Goal: Task Accomplishment & Management: Manage account settings

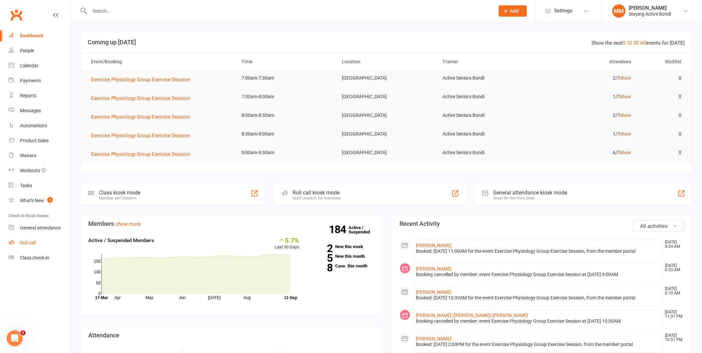
click at [28, 241] on div "Roll call" at bounding box center [28, 242] width 16 height 5
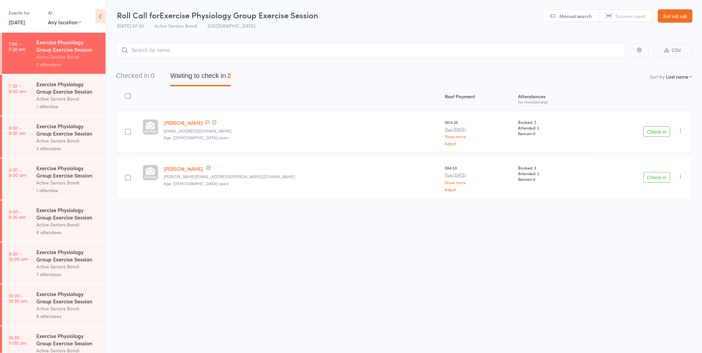
click at [652, 178] on button "Check in" at bounding box center [656, 177] width 27 height 11
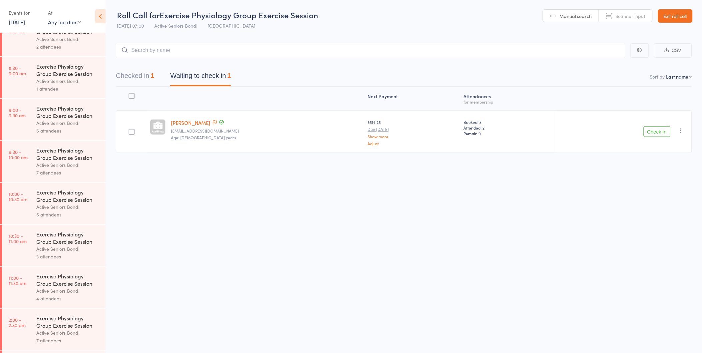
scroll to position [90, 0]
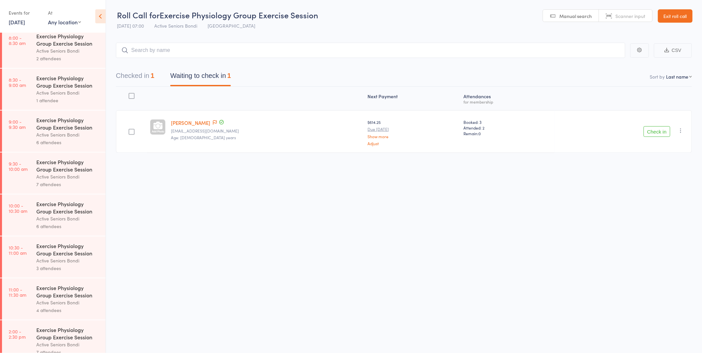
click at [49, 96] on div "Active Seniors Bondi" at bounding box center [68, 93] width 64 height 8
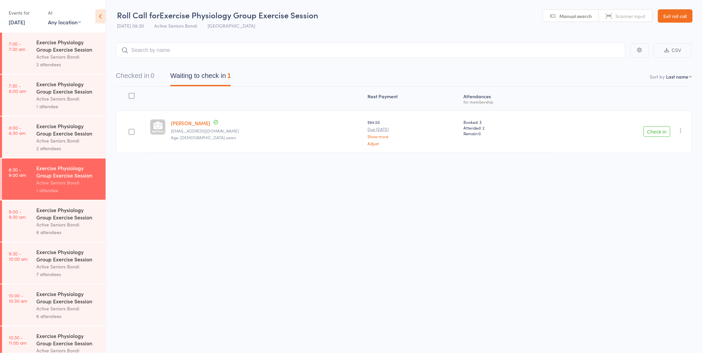
click at [55, 52] on div "Exercise Physiology Group Exercise Session" at bounding box center [68, 45] width 64 height 15
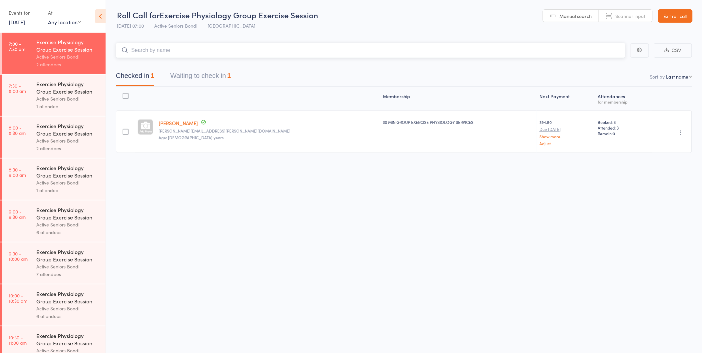
click at [190, 73] on button "Waiting to check in 1" at bounding box center [200, 78] width 61 height 18
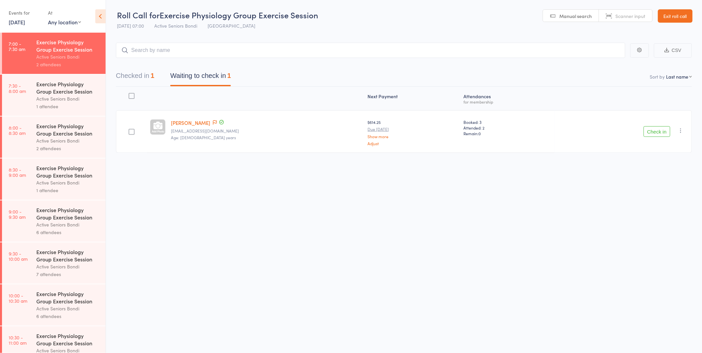
click at [51, 96] on div "Active Seniors Bondi" at bounding box center [68, 99] width 64 height 8
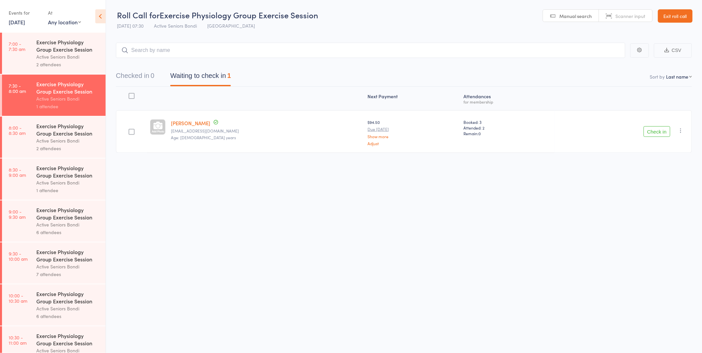
click at [674, 18] on link "Exit roll call" at bounding box center [675, 15] width 35 height 13
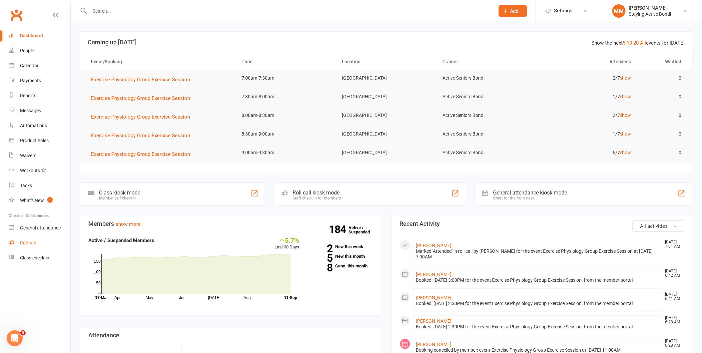
click at [27, 239] on link "Roll call" at bounding box center [40, 242] width 62 height 15
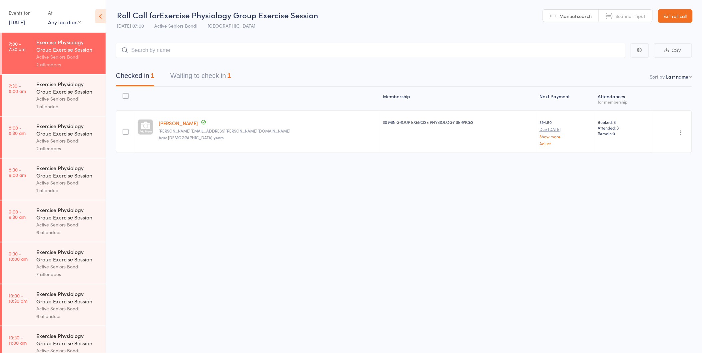
click at [211, 74] on button "Waiting to check in 1" at bounding box center [200, 78] width 61 height 18
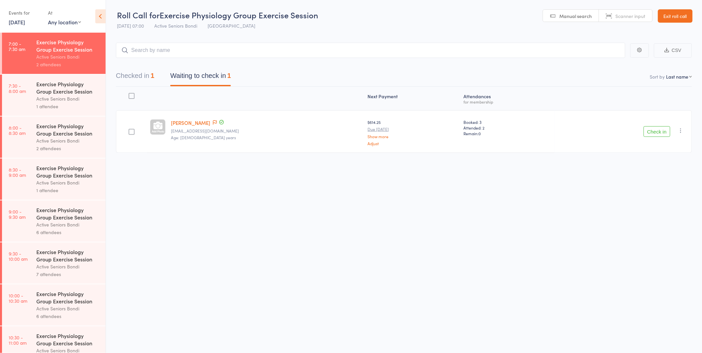
click at [659, 134] on button "Check in" at bounding box center [656, 131] width 27 height 11
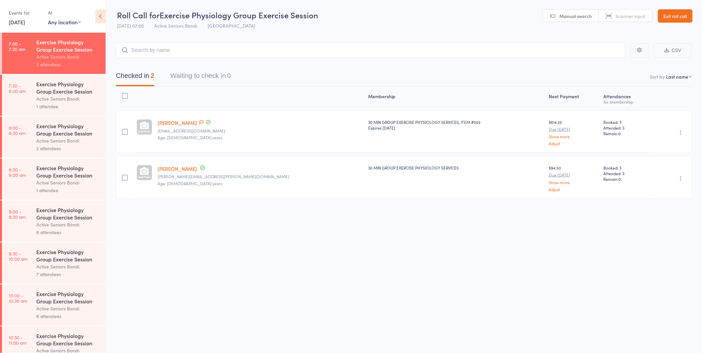
click at [68, 89] on div "Exercise Physiology Group Exercise Session" at bounding box center [68, 87] width 64 height 15
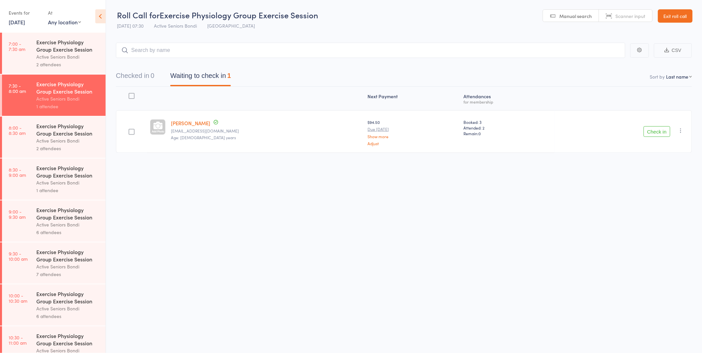
click at [65, 143] on div "Active Seniors Bondi" at bounding box center [68, 141] width 64 height 8
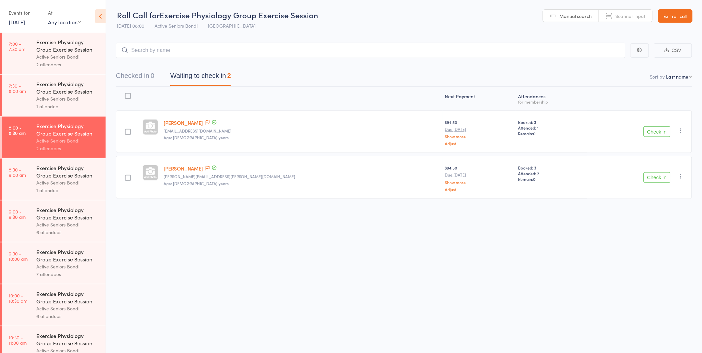
click at [70, 92] on div "Exercise Physiology Group Exercise Session" at bounding box center [68, 87] width 64 height 15
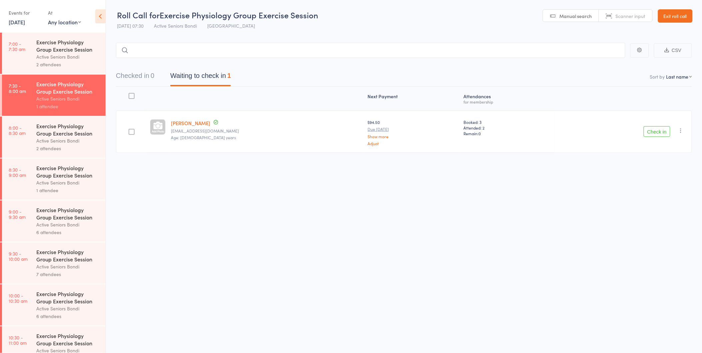
click at [684, 19] on link "Exit roll call" at bounding box center [675, 15] width 35 height 13
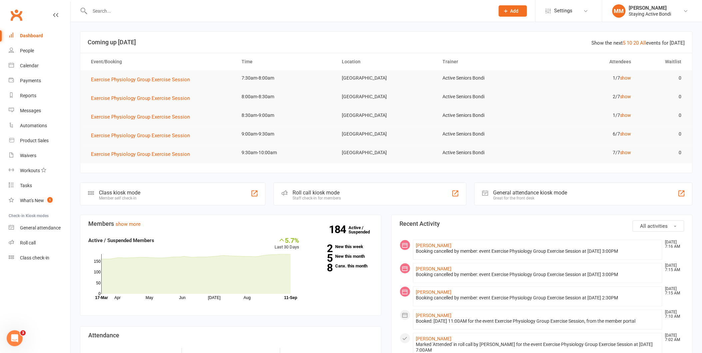
click at [113, 10] on input "text" at bounding box center [289, 10] width 402 height 9
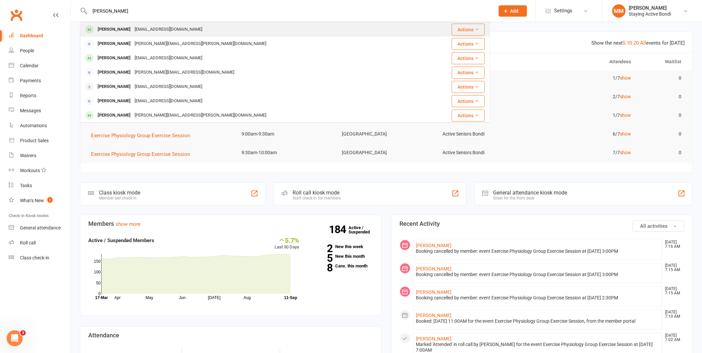
type input "christine carrington"
click at [141, 28] on div "ccarrington888@gmail.com" at bounding box center [169, 30] width 72 height 10
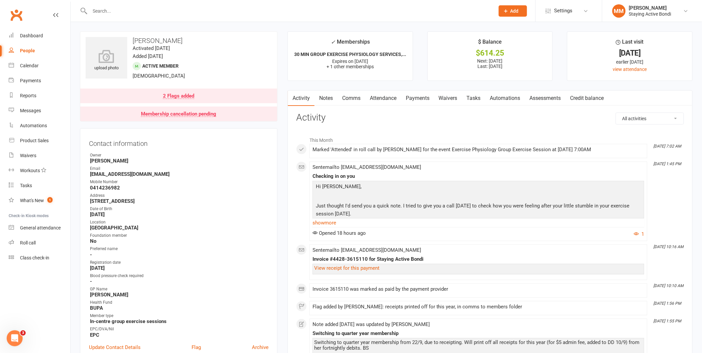
click at [376, 95] on link "Attendance" at bounding box center [383, 98] width 36 height 15
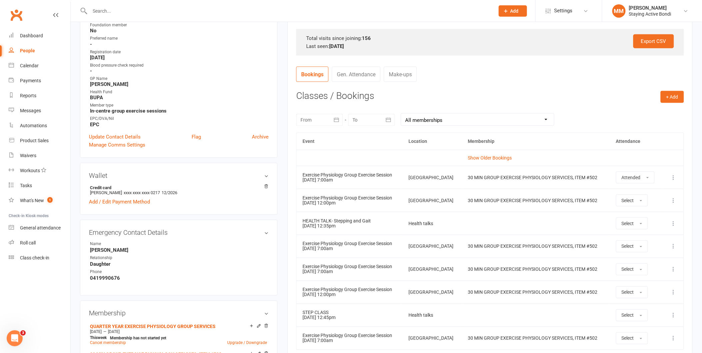
scroll to position [232, 0]
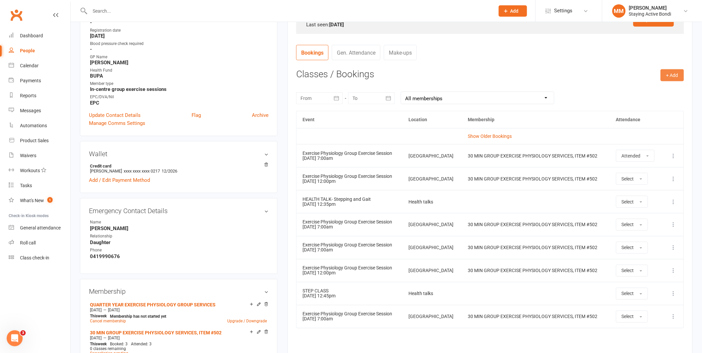
click at [672, 74] on button "+ Add" at bounding box center [671, 75] width 23 height 12
click at [639, 87] on link "Book Event" at bounding box center [650, 90] width 66 height 13
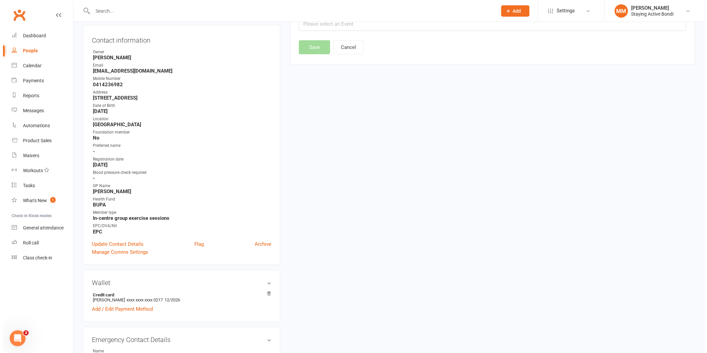
scroll to position [57, 0]
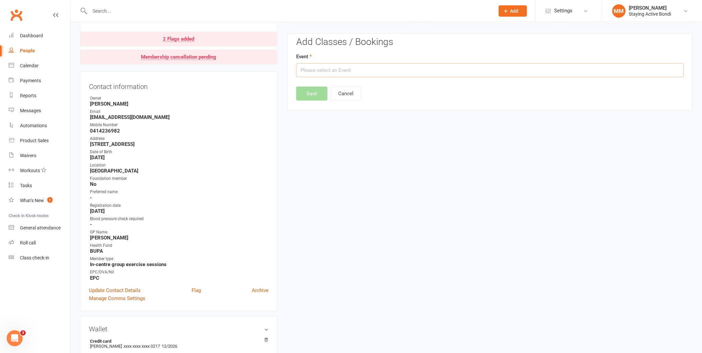
click at [312, 70] on input "text" at bounding box center [490, 70] width 388 height 14
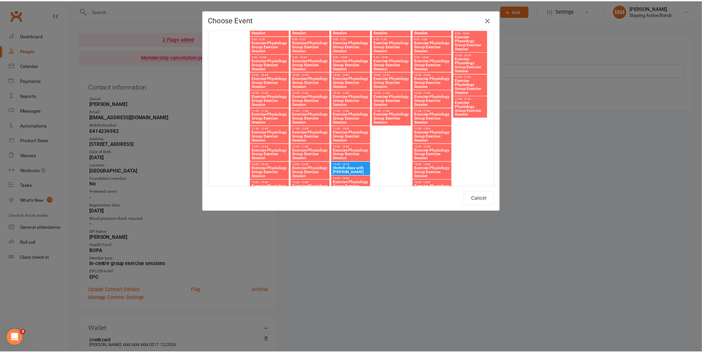
scroll to position [1332, 0]
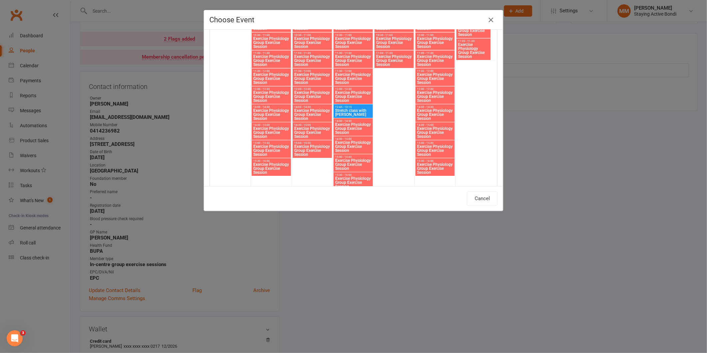
click at [347, 109] on span "Stretch class with Maria" at bounding box center [353, 113] width 37 height 8
type input "Stretch class with Maria - Oct 1, 2025 12:45:00 PM"
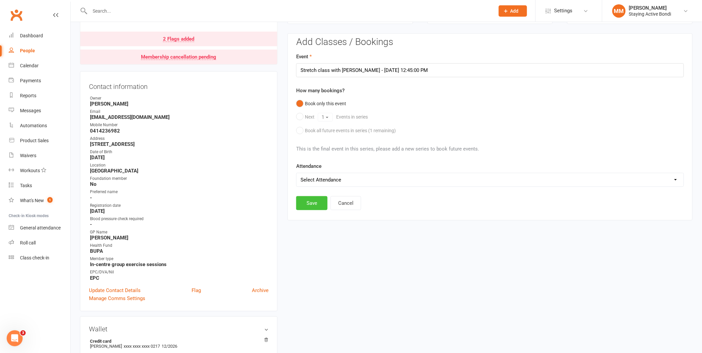
click at [313, 202] on button "Save" at bounding box center [311, 203] width 31 height 14
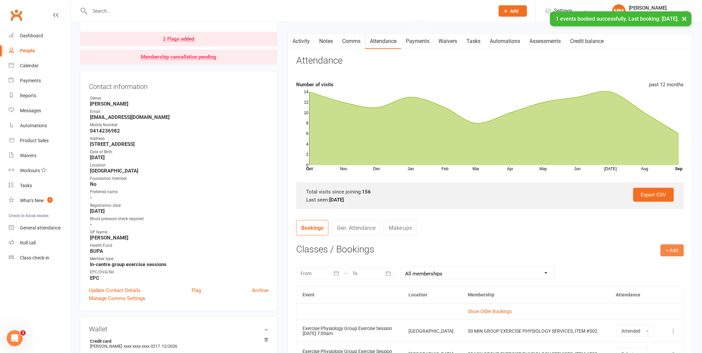
click at [671, 252] on button "+ Add" at bounding box center [671, 250] width 23 height 12
click at [638, 262] on link "Book Event" at bounding box center [650, 265] width 66 height 13
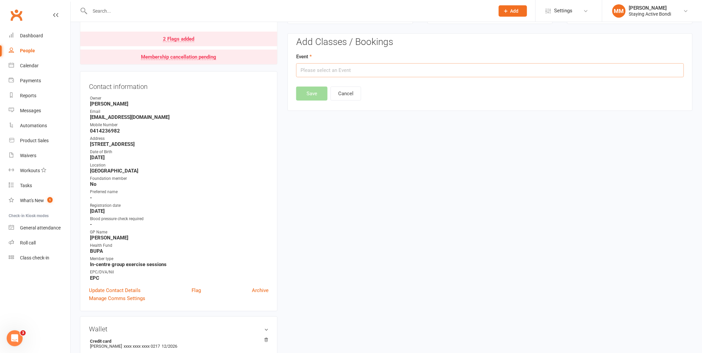
click at [310, 71] on input "text" at bounding box center [490, 70] width 388 height 14
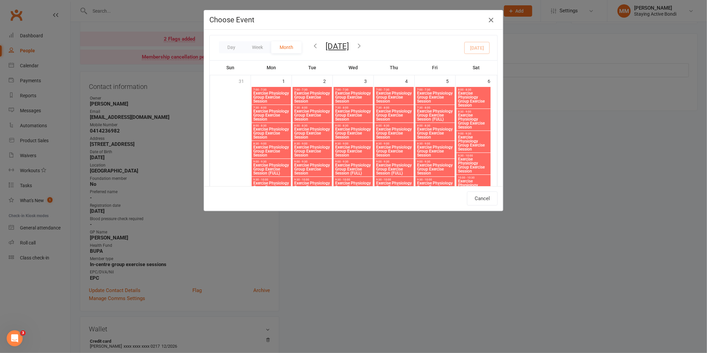
click at [487, 17] on icon "button" at bounding box center [491, 20] width 8 height 8
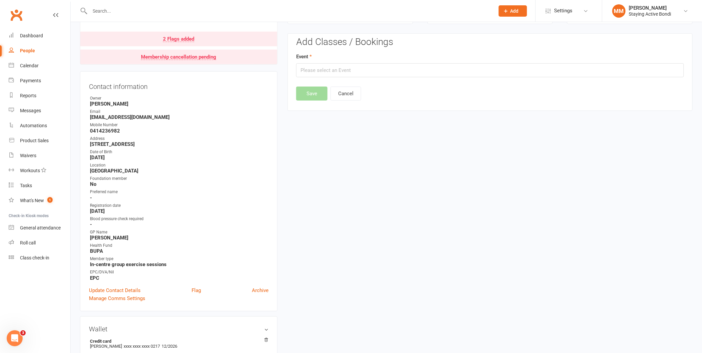
scroll to position [0, 0]
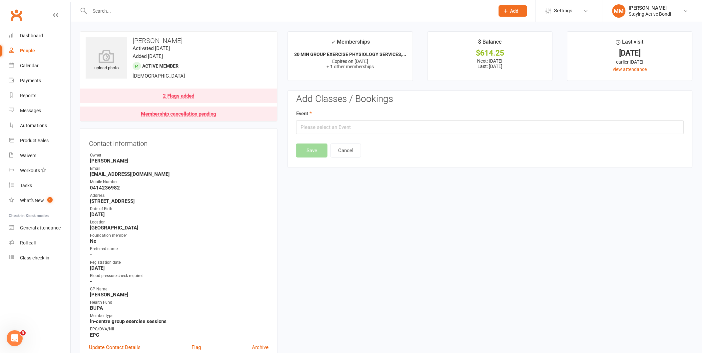
click at [95, 10] on input "text" at bounding box center [289, 10] width 402 height 9
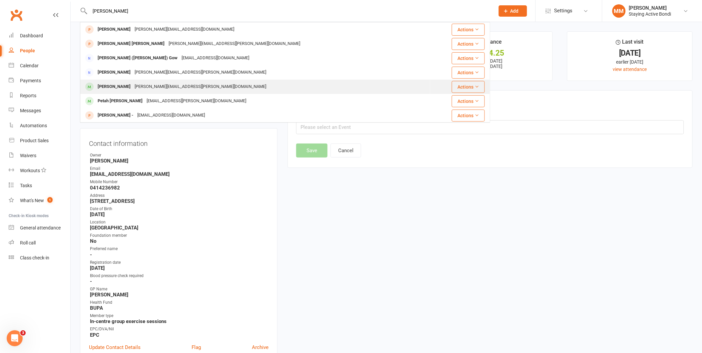
type input "lyn"
click at [114, 85] on div "Lynn Onley" at bounding box center [114, 87] width 37 height 10
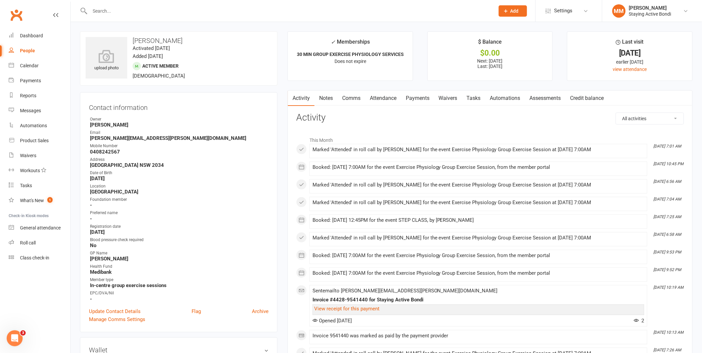
click at [383, 98] on link "Attendance" at bounding box center [383, 98] width 36 height 15
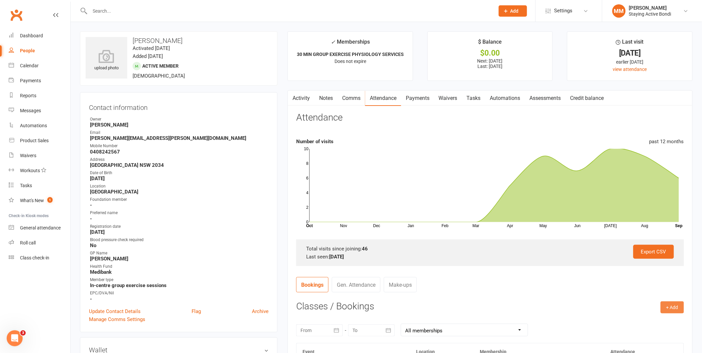
click at [674, 308] on button "+ Add" at bounding box center [671, 307] width 23 height 12
click at [648, 321] on link "Book Event" at bounding box center [650, 322] width 66 height 13
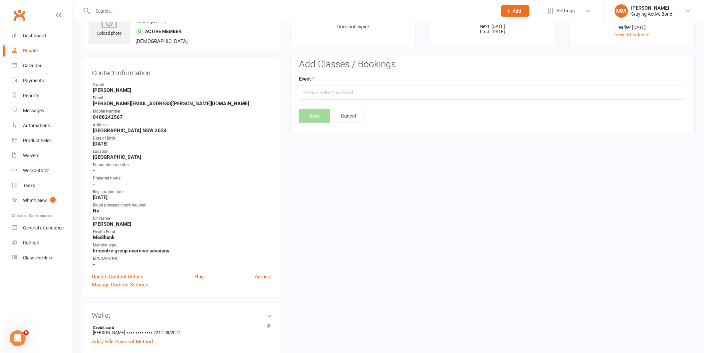
scroll to position [57, 0]
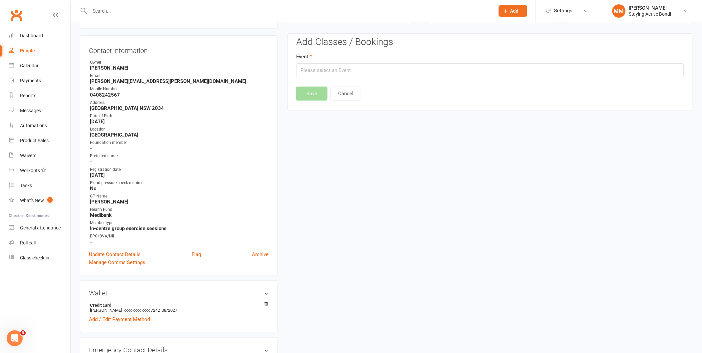
click at [303, 62] on div "Event" at bounding box center [490, 65] width 388 height 25
click at [304, 71] on input "text" at bounding box center [490, 70] width 388 height 14
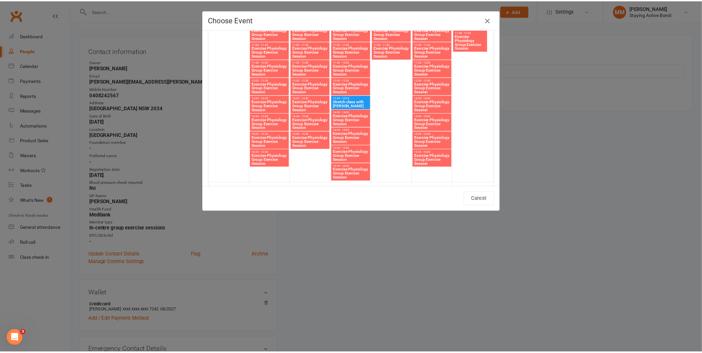
scroll to position [1374, 0]
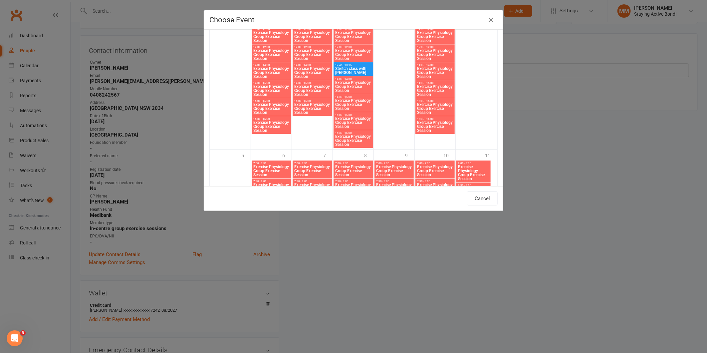
click at [345, 64] on span "12:45 - 13:15" at bounding box center [353, 65] width 37 height 3
type input "Stretch class with Maria - Oct 1, 2025 12:45:00 PM"
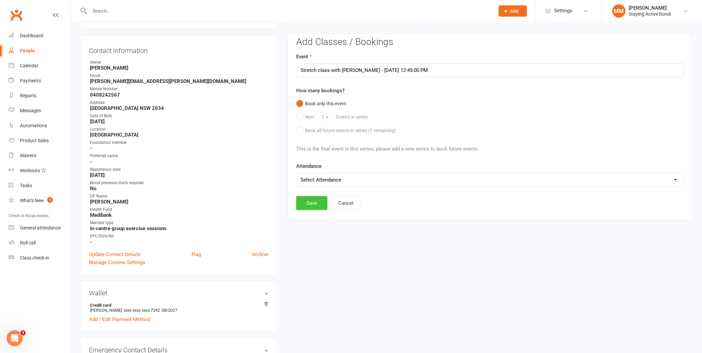
click at [310, 204] on button "Save" at bounding box center [311, 203] width 31 height 14
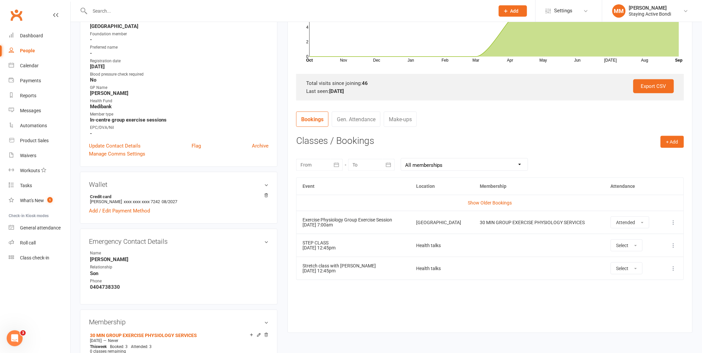
scroll to position [176, 0]
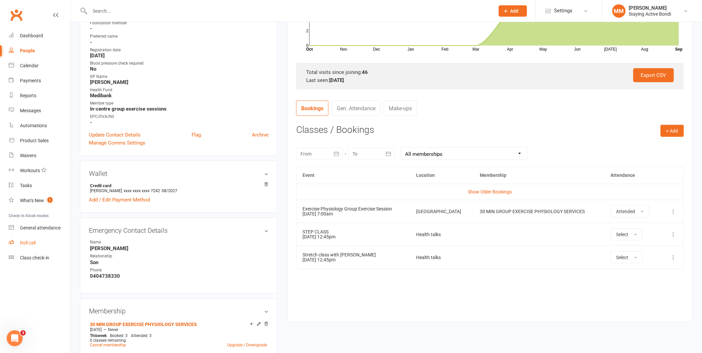
click at [28, 241] on div "Roll call" at bounding box center [28, 242] width 16 height 5
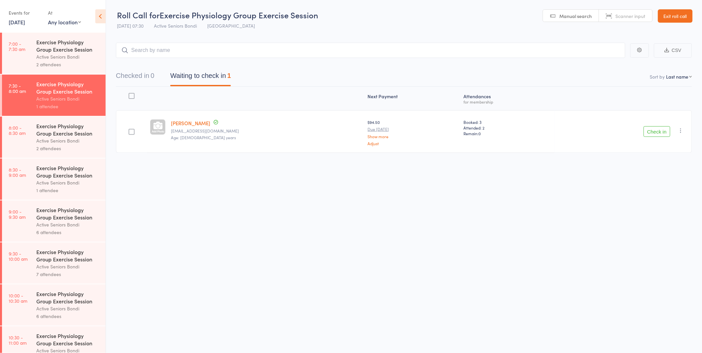
click at [680, 128] on icon "button" at bounding box center [680, 130] width 7 height 7
click at [666, 195] on li "Mark absent" at bounding box center [656, 197] width 55 height 9
click at [57, 141] on div "Active Seniors Bondi" at bounding box center [68, 141] width 64 height 8
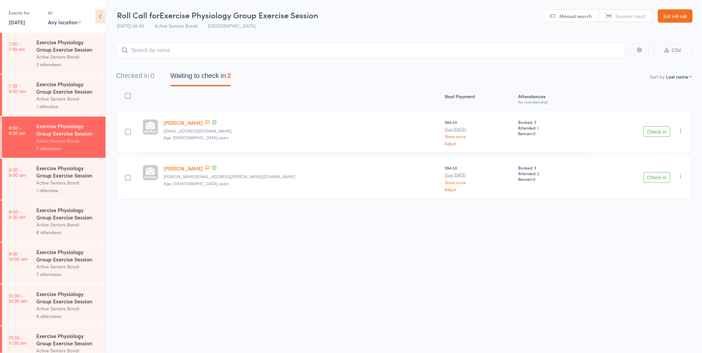
click at [662, 134] on button "Check in" at bounding box center [656, 131] width 27 height 11
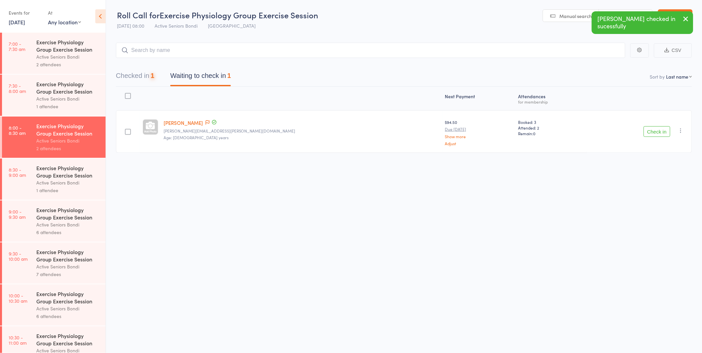
click at [662, 134] on button "Check in" at bounding box center [656, 131] width 27 height 11
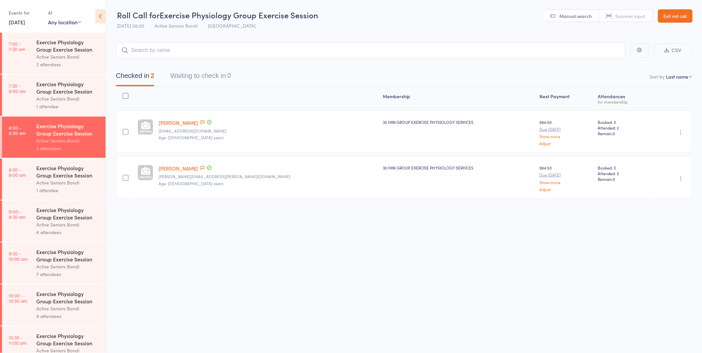
click at [664, 16] on link "Exit roll call" at bounding box center [675, 15] width 35 height 13
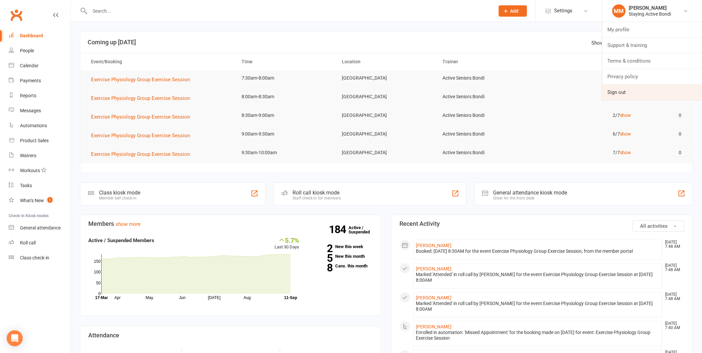
click at [641, 95] on link "Sign out" at bounding box center [652, 92] width 100 height 15
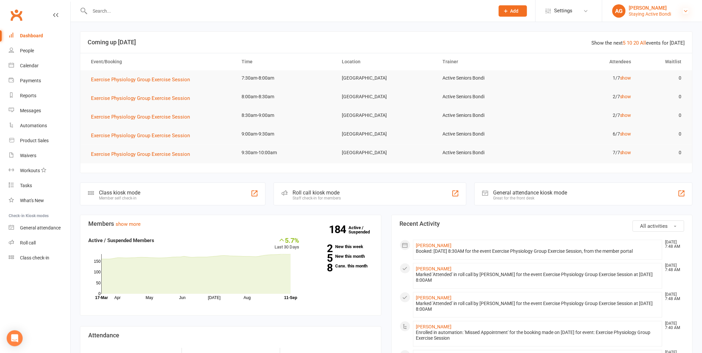
click at [685, 9] on icon at bounding box center [685, 10] width 5 height 5
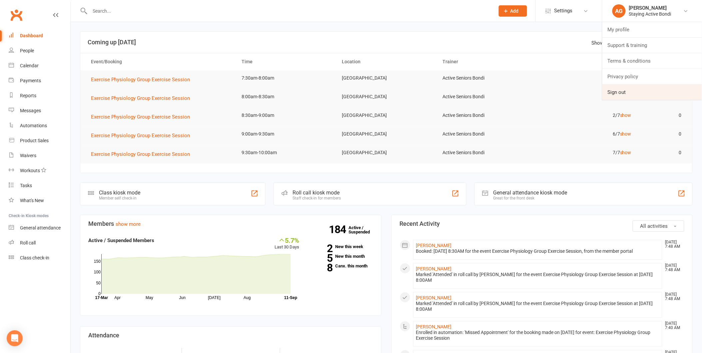
click at [665, 92] on link "Sign out" at bounding box center [652, 92] width 100 height 15
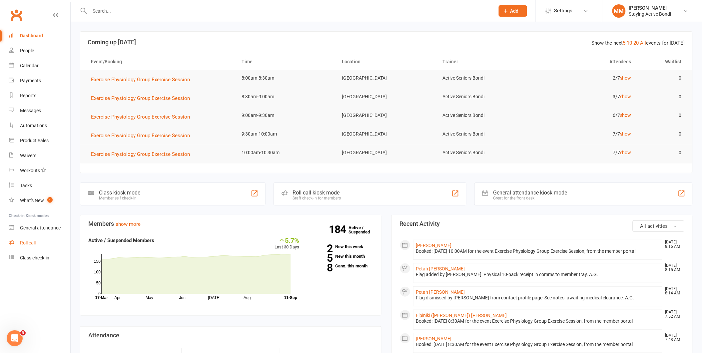
click at [23, 241] on div "Roll call" at bounding box center [28, 242] width 16 height 5
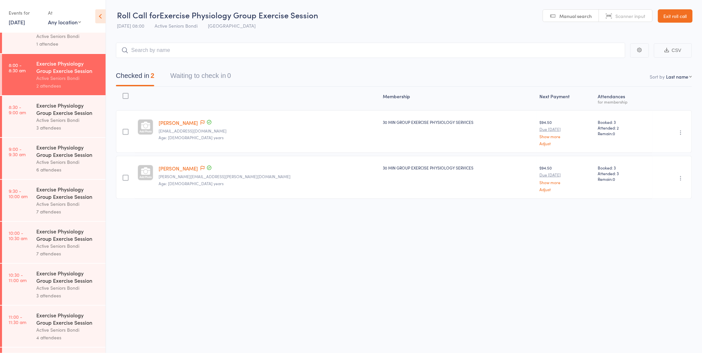
scroll to position [53, 0]
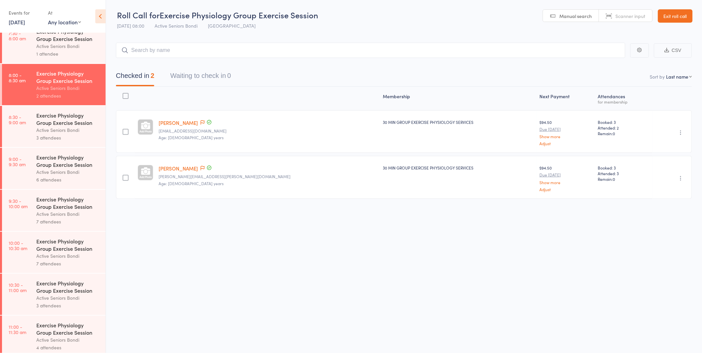
click at [64, 135] on div "3 attendees" at bounding box center [68, 138] width 64 height 8
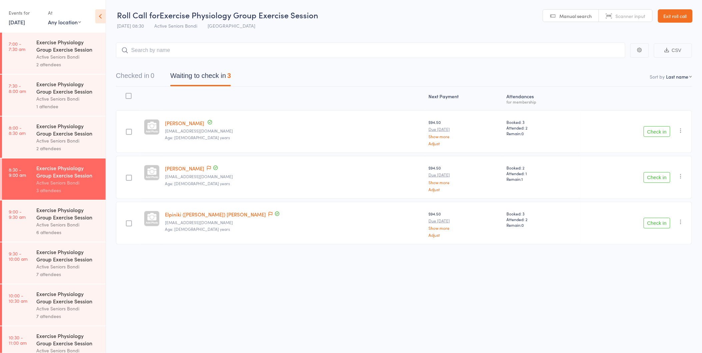
click at [658, 131] on button "Check in" at bounding box center [656, 131] width 27 height 11
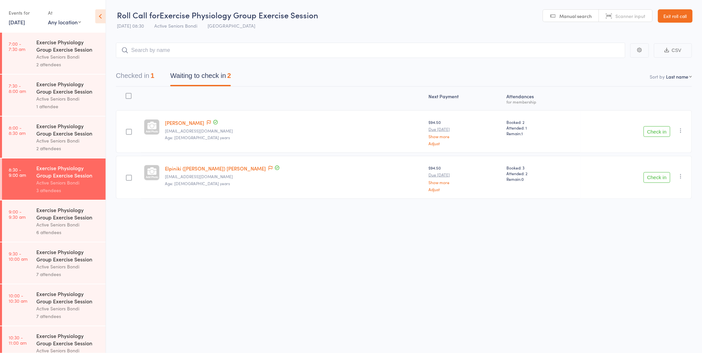
click at [681, 176] on icon "button" at bounding box center [680, 176] width 7 height 7
click at [698, 174] on main "CSV Checked in 1 Waiting to check in 2 Sort by Last name First name Last name B…" at bounding box center [404, 131] width 596 height 196
click at [680, 175] on icon "button" at bounding box center [680, 176] width 7 height 7
click at [671, 232] on li "Remove" at bounding box center [656, 233] width 55 height 9
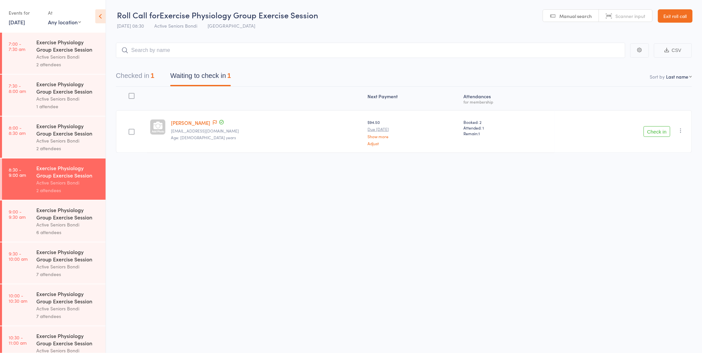
click at [33, 226] on link "9:00 - 9:30 am Exercise Physiology Group Exercise Session Active Seniors Bondi …" at bounding box center [54, 220] width 104 height 41
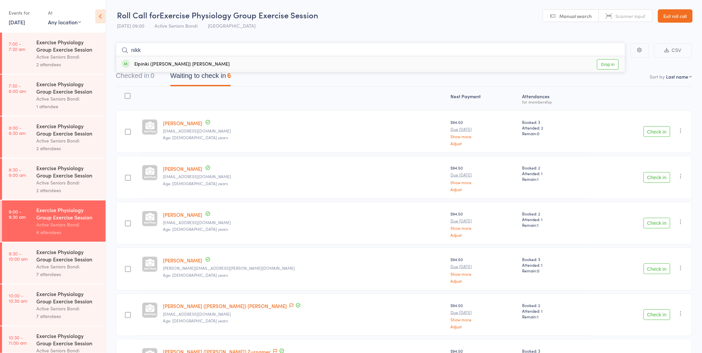
type input "nikk"
click at [604, 65] on link "Drop in" at bounding box center [608, 64] width 22 height 10
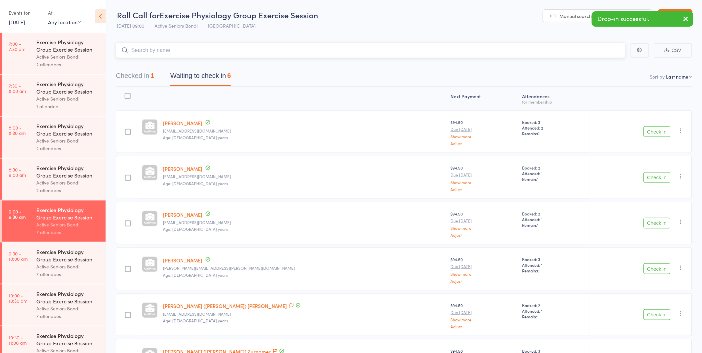
click at [126, 73] on button "Checked in 1" at bounding box center [135, 78] width 38 height 18
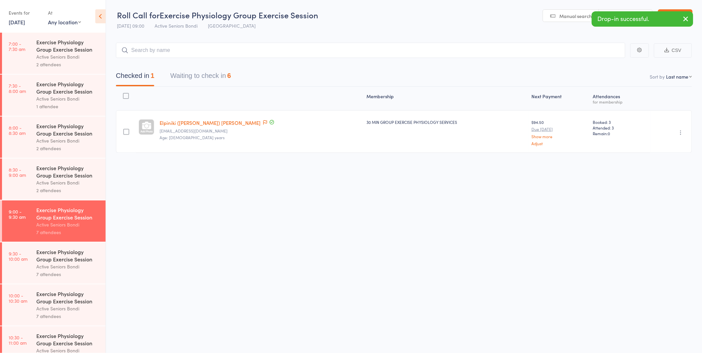
click at [678, 131] on icon "button" at bounding box center [680, 132] width 7 height 7
click at [671, 148] on li "Undo check-in" at bounding box center [656, 146] width 55 height 8
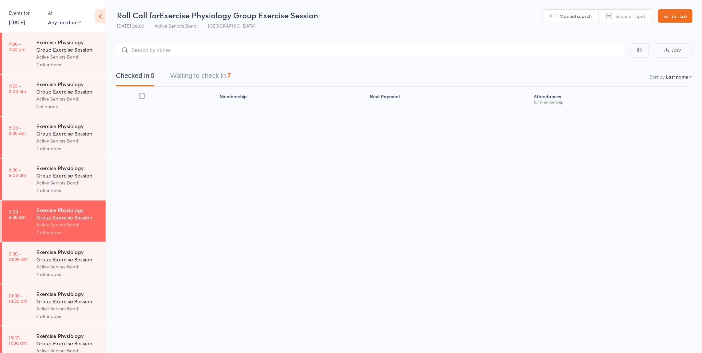
click at [69, 179] on div "Active Seniors Bondi" at bounding box center [68, 183] width 64 height 8
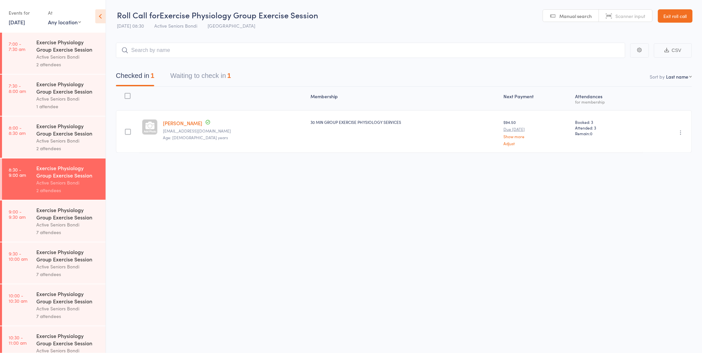
click at [197, 72] on button "Waiting to check in 1" at bounding box center [200, 78] width 61 height 18
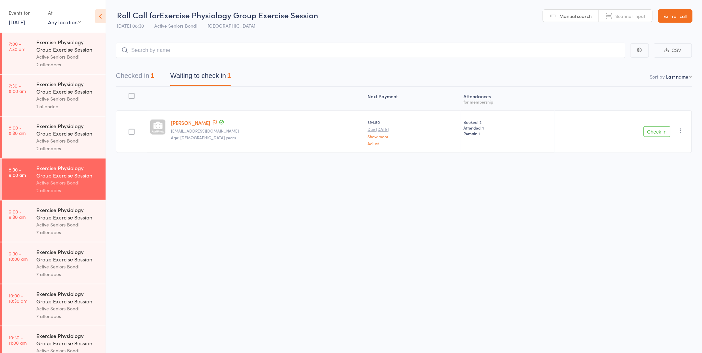
click at [661, 133] on button "Check in" at bounding box center [656, 131] width 27 height 11
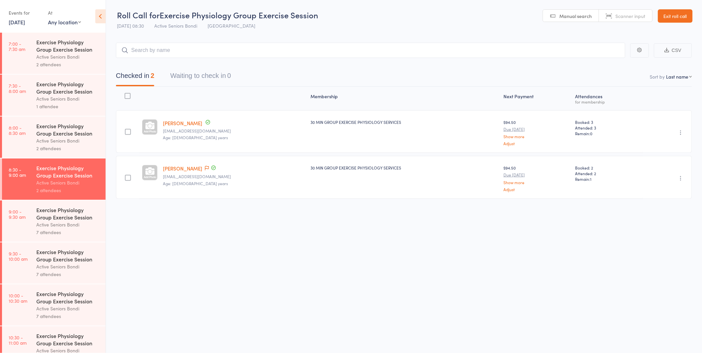
click at [82, 219] on div "Exercise Physiology Group Exercise Session" at bounding box center [68, 213] width 64 height 15
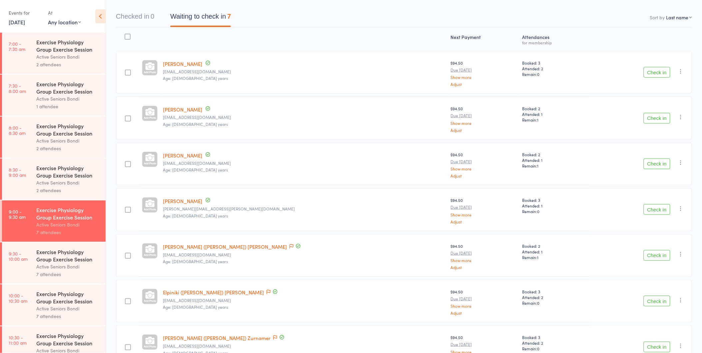
scroll to position [54, 0]
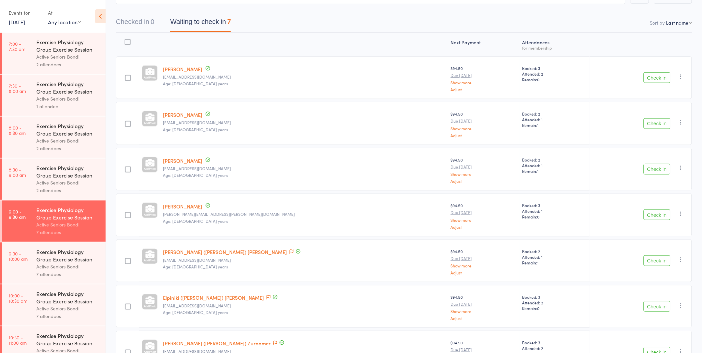
click at [656, 123] on button "Check in" at bounding box center [656, 123] width 27 height 11
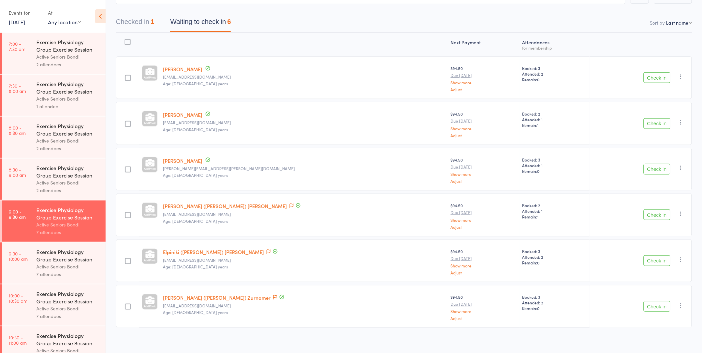
click at [656, 123] on button "Check in" at bounding box center [656, 123] width 27 height 11
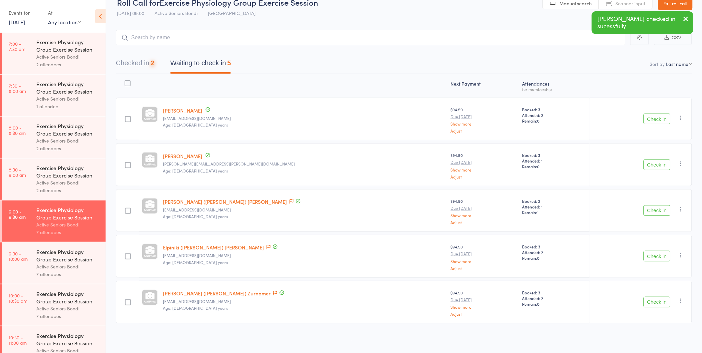
scroll to position [12, 0]
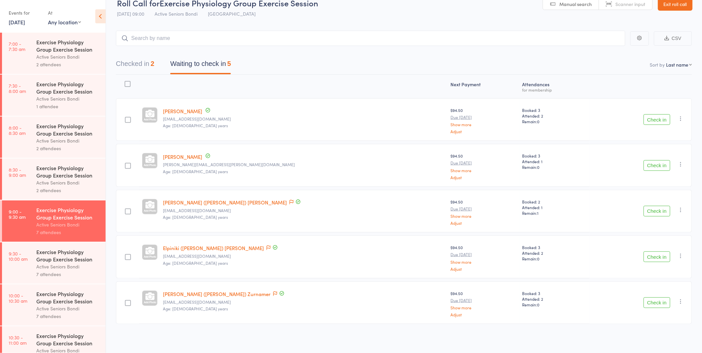
click at [660, 302] on button "Check in" at bounding box center [656, 302] width 27 height 11
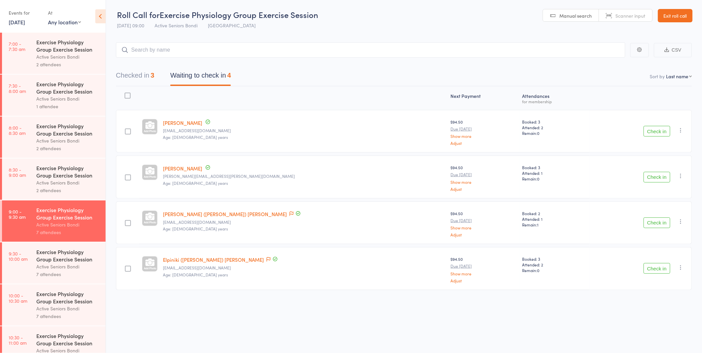
click at [660, 176] on button "Check in" at bounding box center [656, 177] width 27 height 11
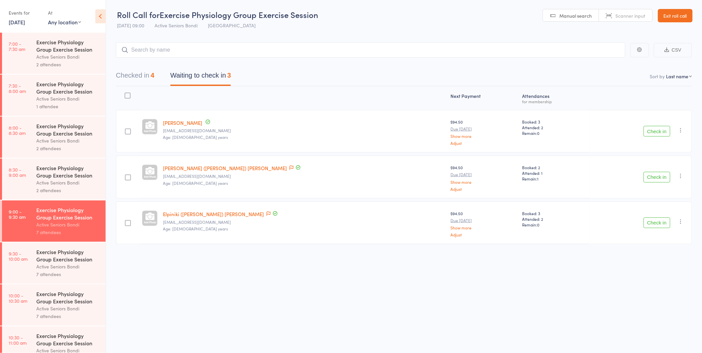
click at [658, 177] on button "Check in" at bounding box center [656, 177] width 27 height 11
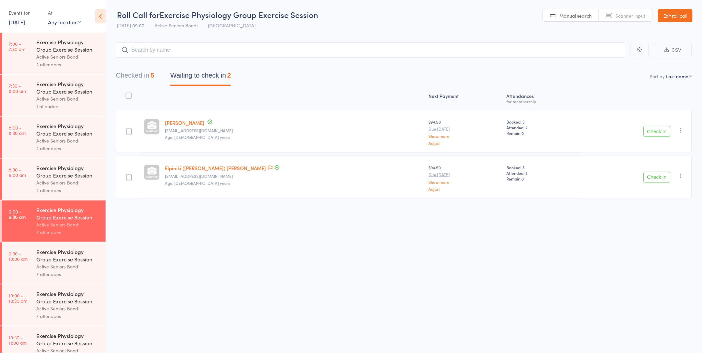
click at [658, 176] on button "Check in" at bounding box center [656, 177] width 27 height 11
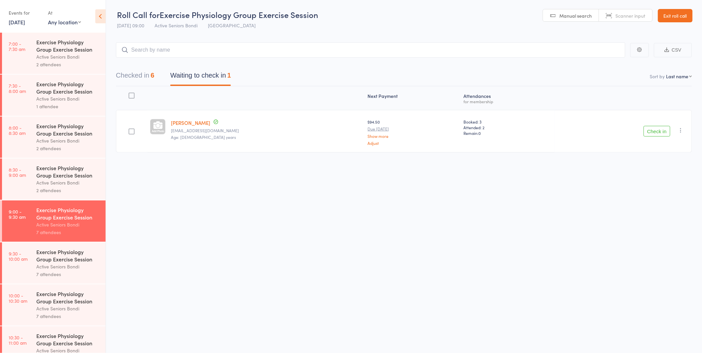
click at [655, 132] on button "Check in" at bounding box center [656, 131] width 27 height 11
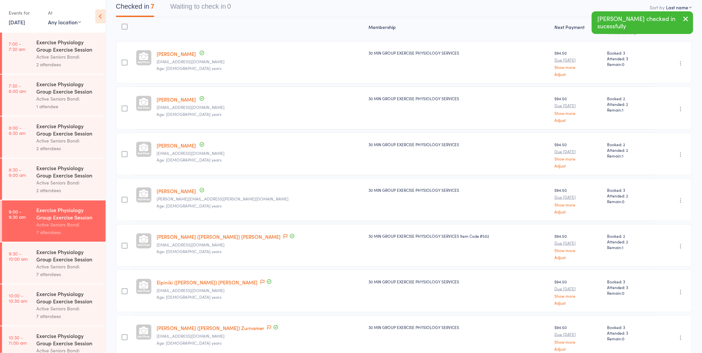
scroll to position [103, 0]
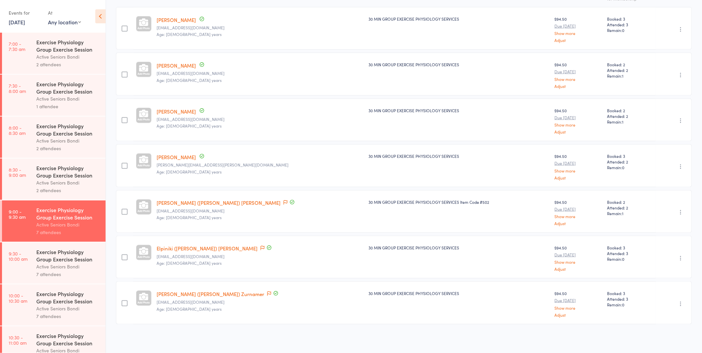
click at [106, 227] on main "CSV Checked in 7 Waiting to check in 0 Sort by Last name First name Last name B…" at bounding box center [404, 141] width 596 height 425
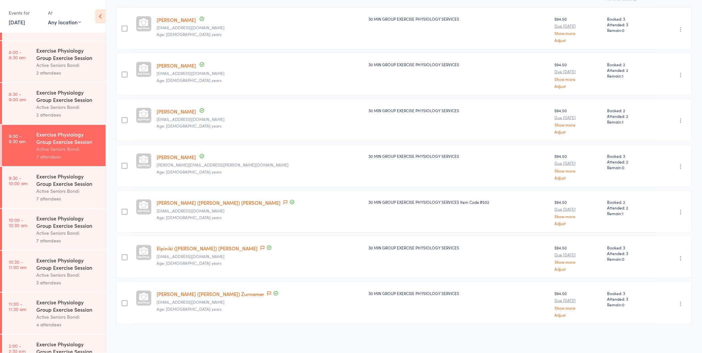
scroll to position [185, 0]
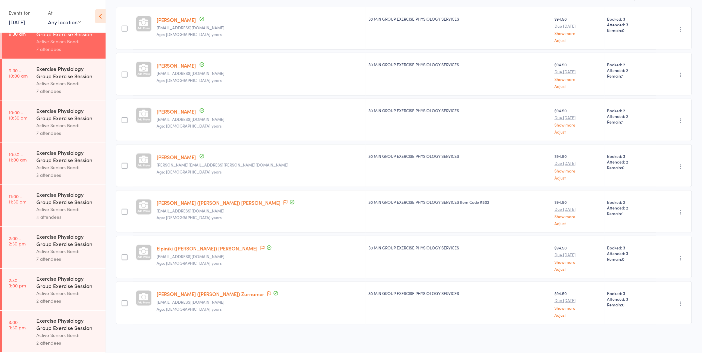
click at [84, 81] on div "Active Seniors Bondi" at bounding box center [68, 84] width 64 height 8
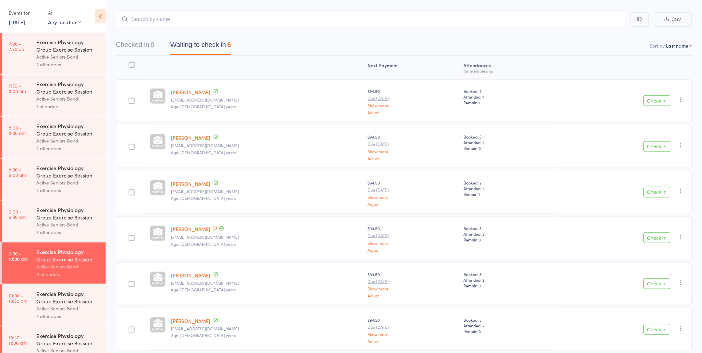
scroll to position [29, 0]
click at [652, 289] on button "Check in" at bounding box center [656, 285] width 27 height 11
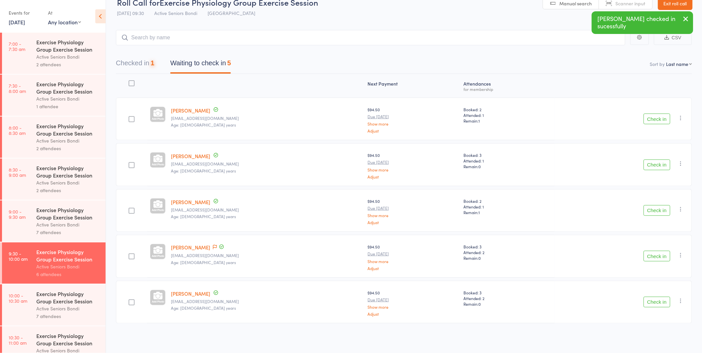
scroll to position [12, 0]
click at [657, 167] on button "Check in" at bounding box center [656, 165] width 27 height 11
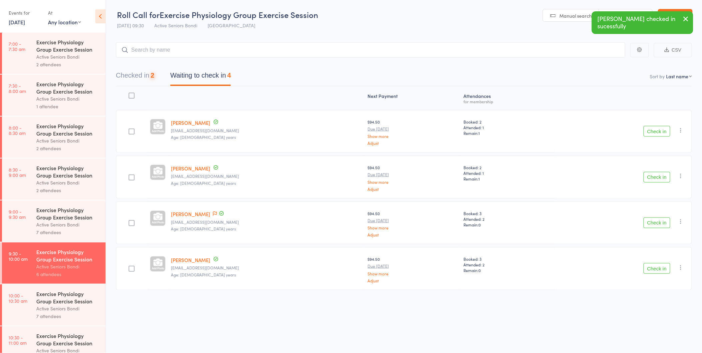
scroll to position [0, 0]
click at [654, 177] on button "Check in" at bounding box center [656, 177] width 27 height 11
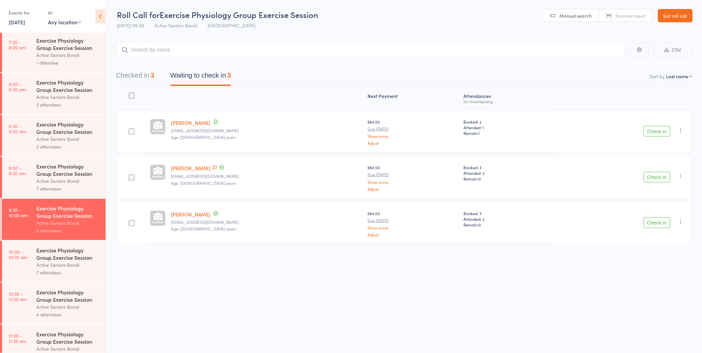
scroll to position [52, 0]
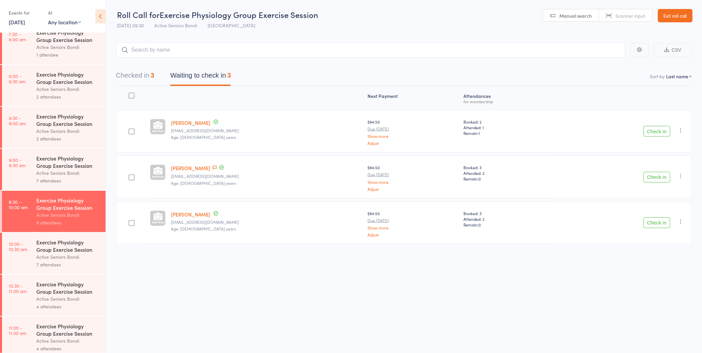
click at [198, 74] on button "Waiting to check in 3" at bounding box center [200, 77] width 61 height 18
click at [668, 13] on link "Exit roll call" at bounding box center [675, 15] width 35 height 13
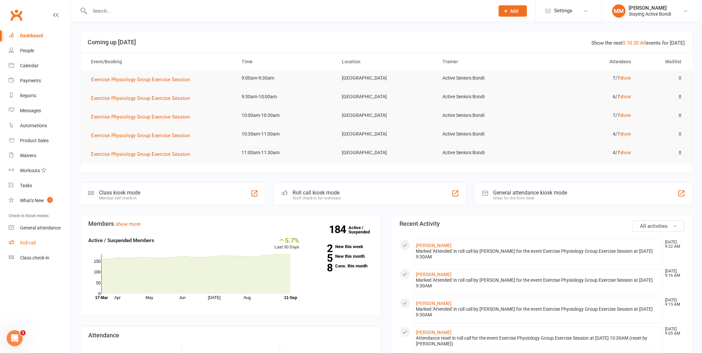
click at [32, 239] on link "Roll call" at bounding box center [40, 242] width 62 height 15
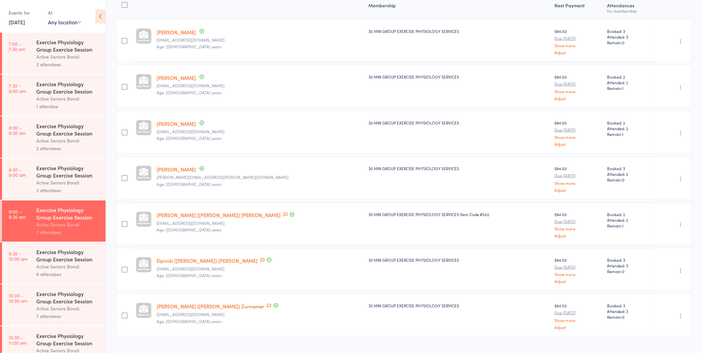
scroll to position [92, 0]
click at [61, 267] on div "Active Seniors Bondi" at bounding box center [68, 267] width 64 height 8
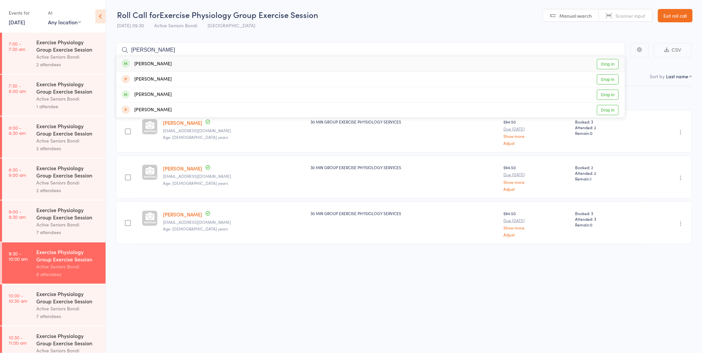
type input "shelly"
click at [605, 63] on link "Drop in" at bounding box center [608, 64] width 22 height 10
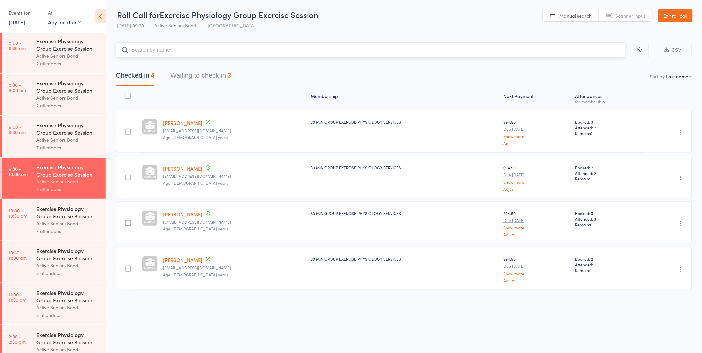
click at [211, 73] on button "Waiting to check in 3" at bounding box center [200, 77] width 61 height 18
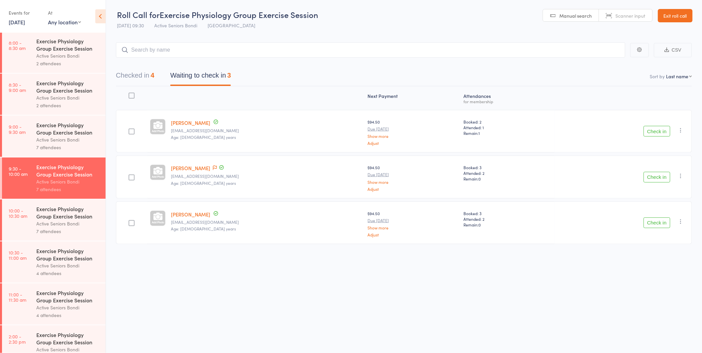
click at [658, 178] on button "Check in" at bounding box center [656, 177] width 27 height 11
click at [130, 70] on button "Checked in 5" at bounding box center [135, 77] width 38 height 18
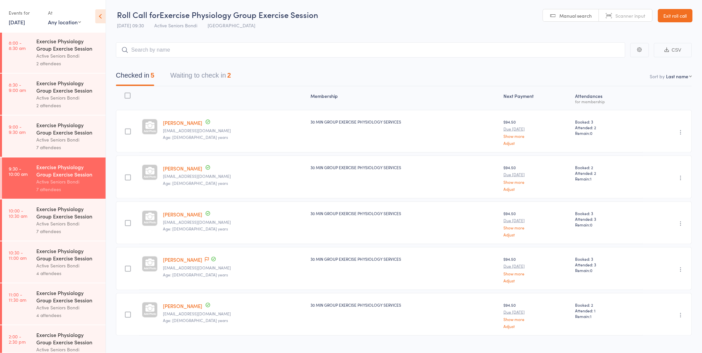
click at [191, 72] on button "Waiting to check in 2" at bounding box center [200, 77] width 61 height 18
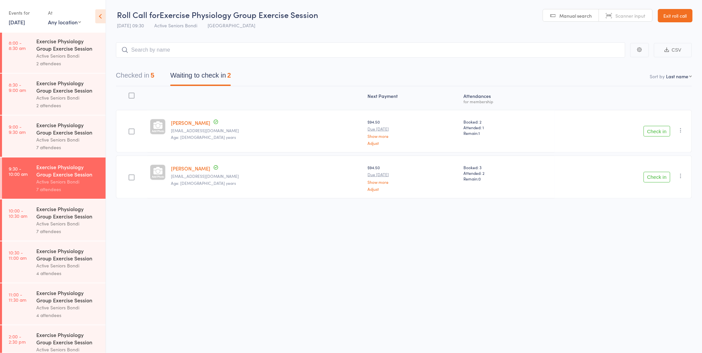
click at [657, 179] on button "Check in" at bounding box center [656, 177] width 27 height 11
click at [656, 131] on button "Check in" at bounding box center [656, 131] width 27 height 11
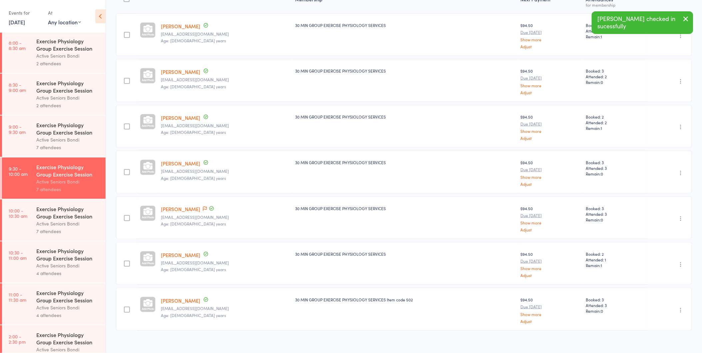
scroll to position [103, 0]
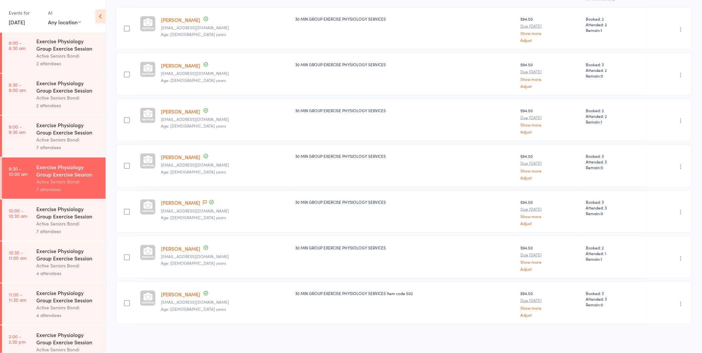
click at [29, 217] on link "10:00 - 10:30 am Exercise Physiology Group Exercise Session Active Seniors Bond…" at bounding box center [54, 219] width 104 height 41
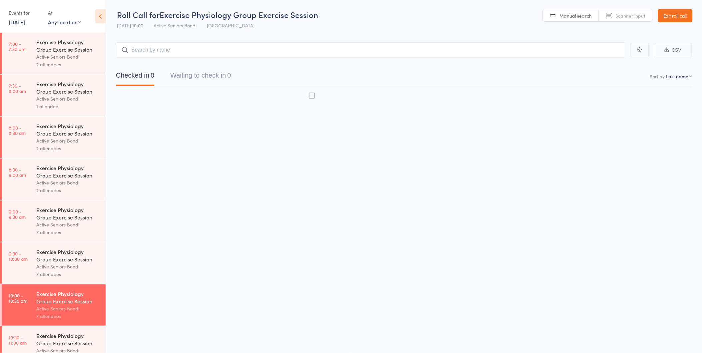
scroll to position [0, 0]
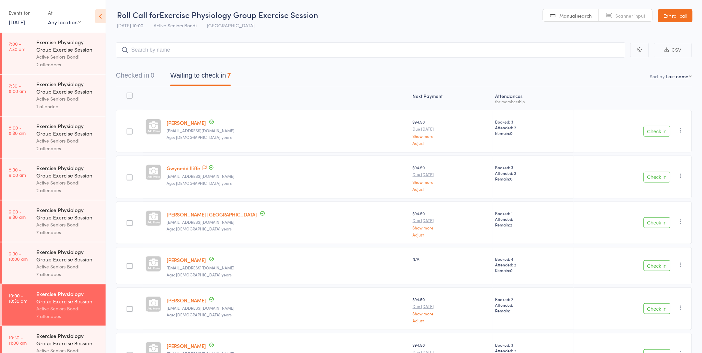
click at [659, 135] on button "Check in" at bounding box center [656, 131] width 27 height 11
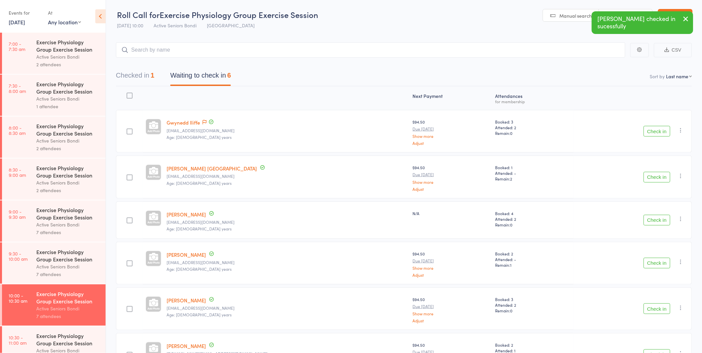
click at [659, 135] on button "Check in" at bounding box center [656, 131] width 27 height 11
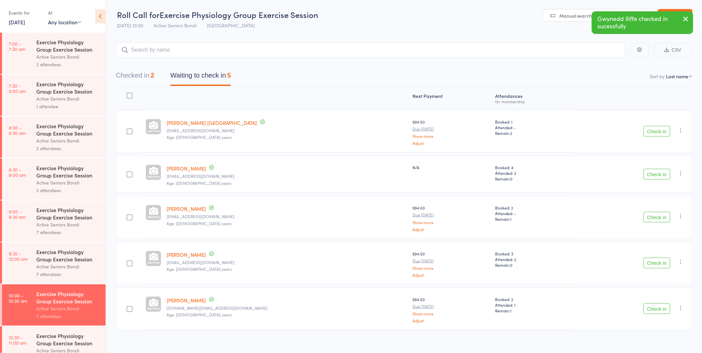
click at [657, 174] on button "Check in" at bounding box center [656, 174] width 27 height 11
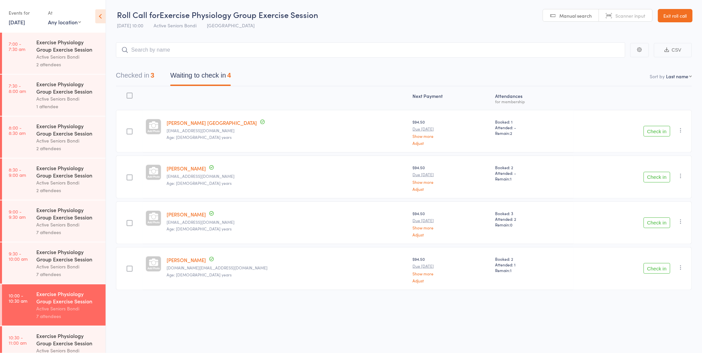
click at [660, 131] on button "Check in" at bounding box center [656, 131] width 27 height 11
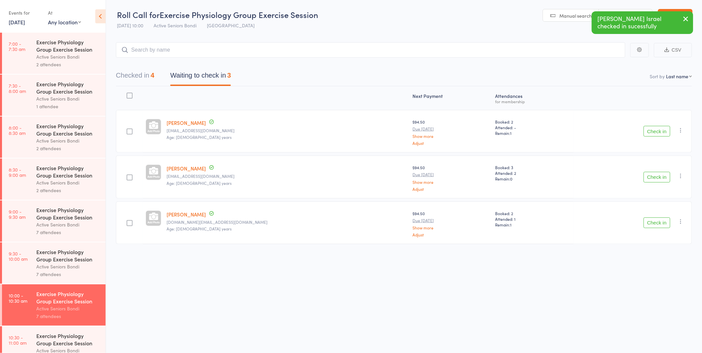
click at [655, 175] on button "Check in" at bounding box center [656, 177] width 27 height 11
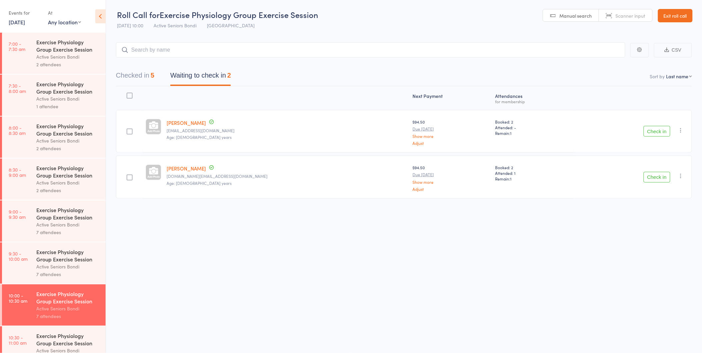
click at [659, 132] on button "Check in" at bounding box center [656, 131] width 27 height 11
click at [648, 131] on button "Check in" at bounding box center [656, 131] width 27 height 11
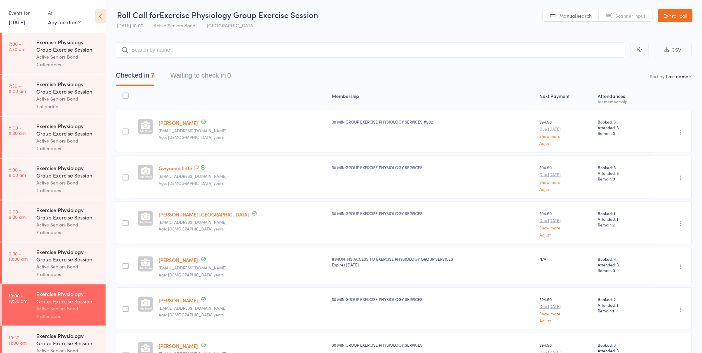
click at [660, 13] on link "Exit roll call" at bounding box center [675, 15] width 35 height 13
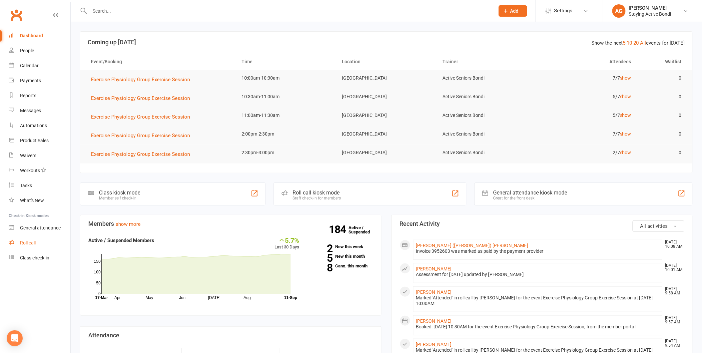
click at [32, 239] on link "Roll call" at bounding box center [40, 242] width 62 height 15
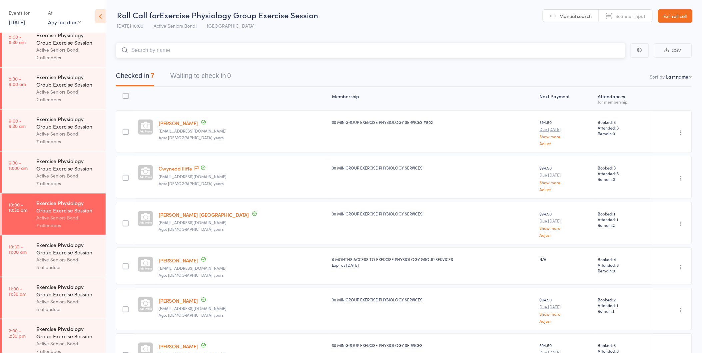
scroll to position [111, 0]
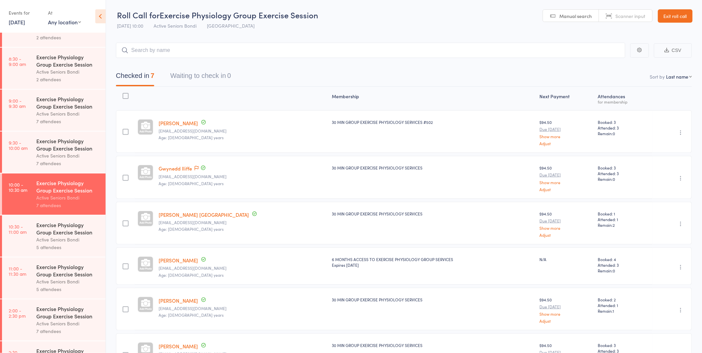
click at [92, 233] on div "Exercise Physiology Group Exercise Session" at bounding box center [68, 228] width 64 height 15
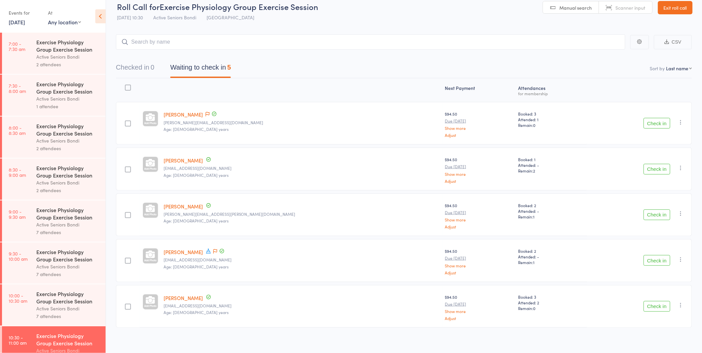
scroll to position [12, 0]
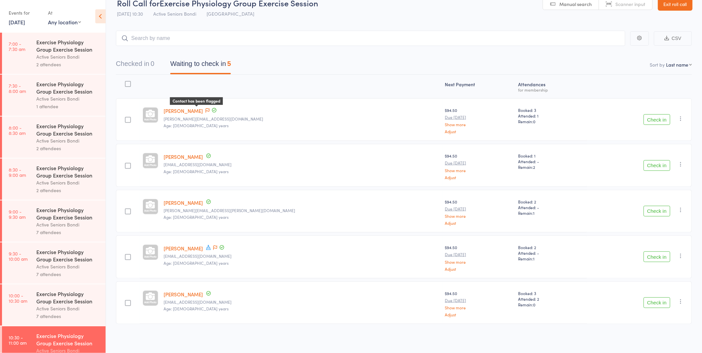
click at [208, 112] on icon at bounding box center [207, 110] width 4 height 5
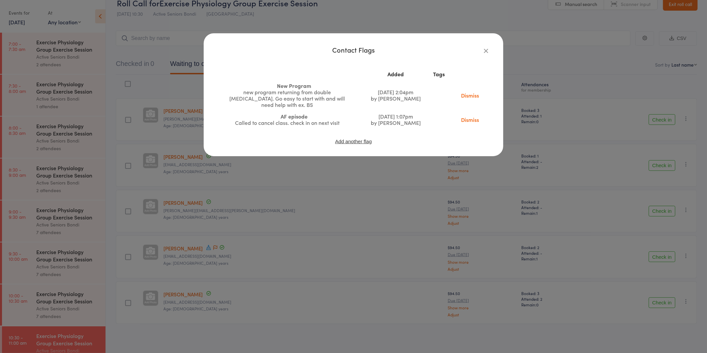
click at [190, 94] on div "Contact Flags Added Tags New Program new program returning from double [MEDICAL…" at bounding box center [353, 176] width 707 height 353
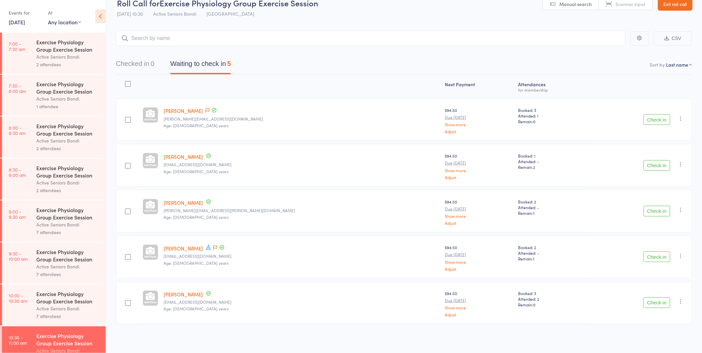
click at [198, 106] on div at bounding box center [196, 106] width 3 height 2
click at [205, 108] on span at bounding box center [207, 111] width 4 height 7
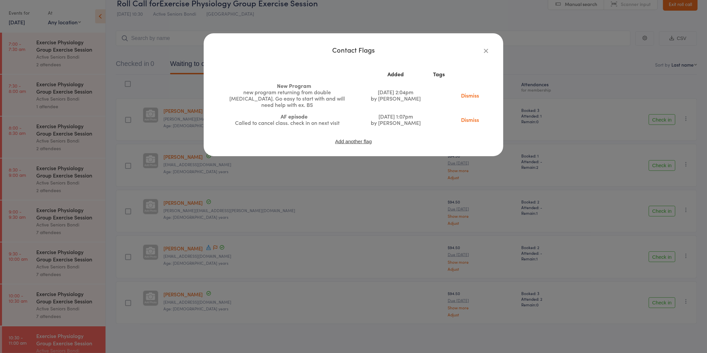
click at [467, 92] on link "Dismiss" at bounding box center [470, 95] width 28 height 7
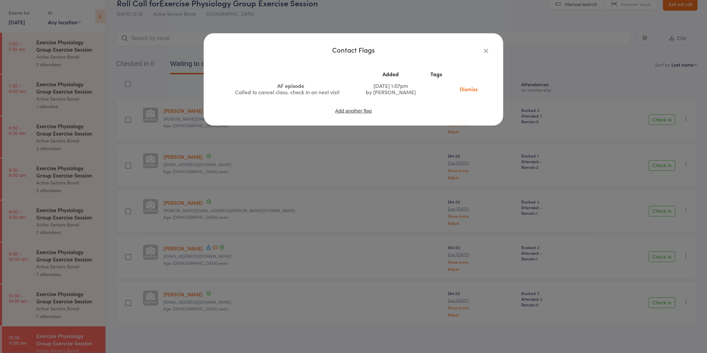
click at [187, 76] on div "Contact Flags Added Tags AF episode Called to cancel class. check in on next vi…" at bounding box center [353, 176] width 707 height 353
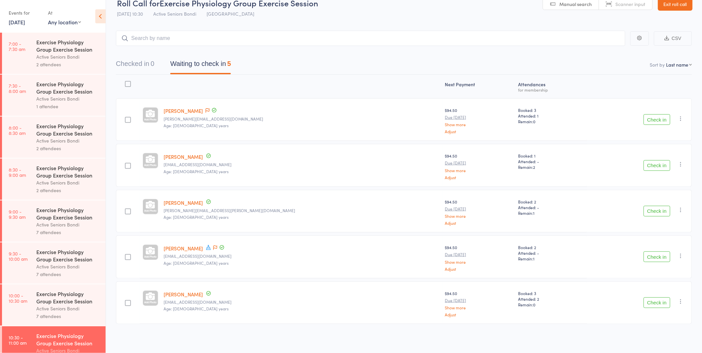
click at [646, 118] on button "Check in" at bounding box center [656, 119] width 27 height 11
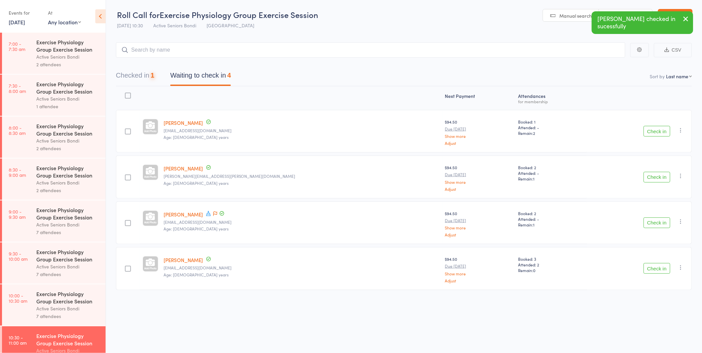
scroll to position [0, 0]
click at [658, 266] on button "Check in" at bounding box center [656, 268] width 27 height 11
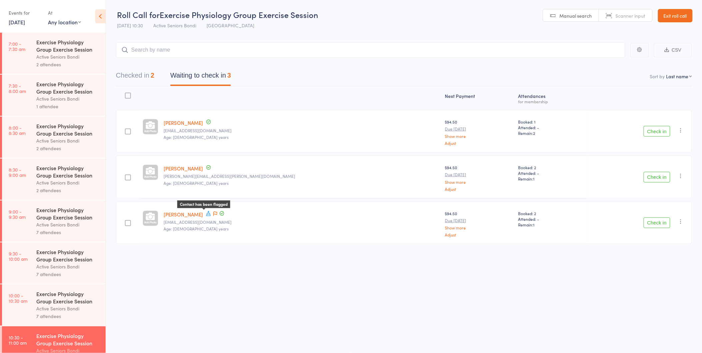
click at [213, 212] on icon at bounding box center [215, 213] width 4 height 5
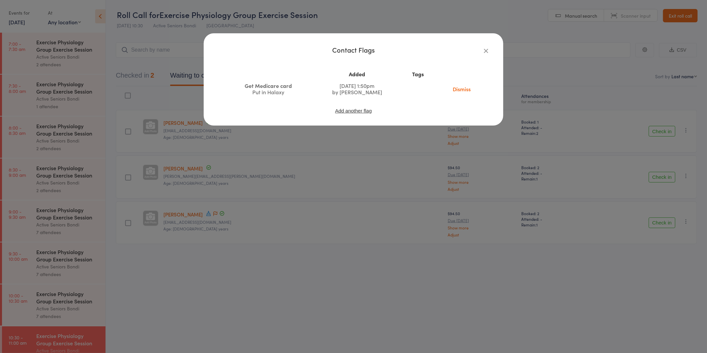
click at [205, 207] on div "Contact Flags Added Tags Get Medicare card Put in Halaxy [DATE] 1:50pm by [PERS…" at bounding box center [353, 176] width 707 height 353
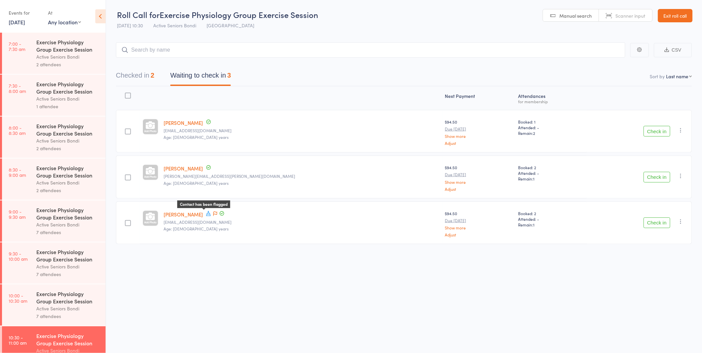
click at [213, 213] on icon at bounding box center [215, 213] width 4 height 5
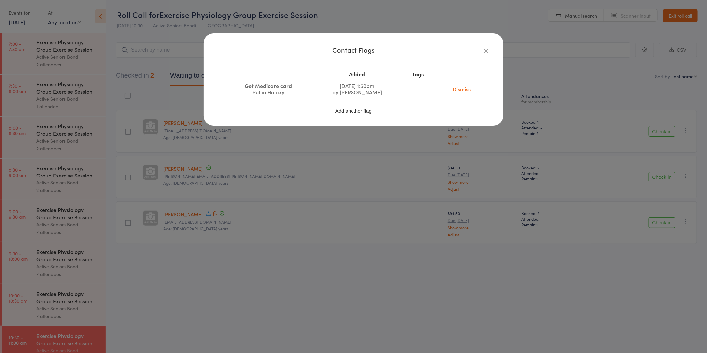
click at [459, 88] on link "Dismiss" at bounding box center [462, 88] width 28 height 7
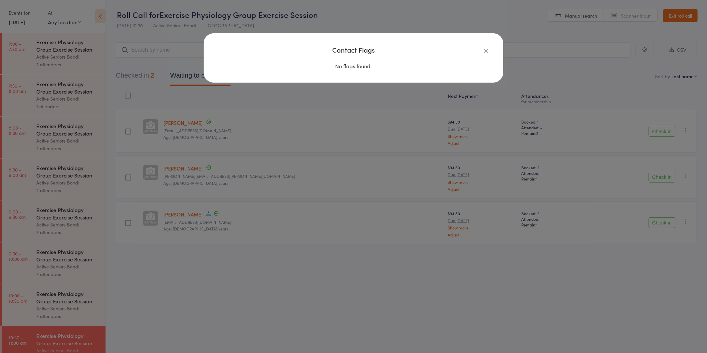
click at [491, 220] on div "Contact Flags No flags found." at bounding box center [353, 176] width 707 height 353
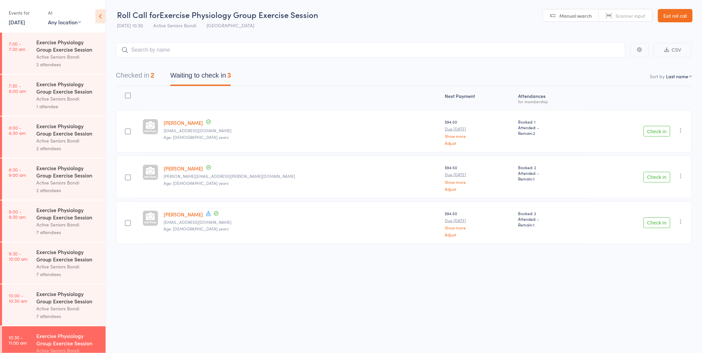
click at [658, 220] on button "Check in" at bounding box center [656, 222] width 27 height 11
click at [648, 127] on button "Check in" at bounding box center [656, 131] width 27 height 11
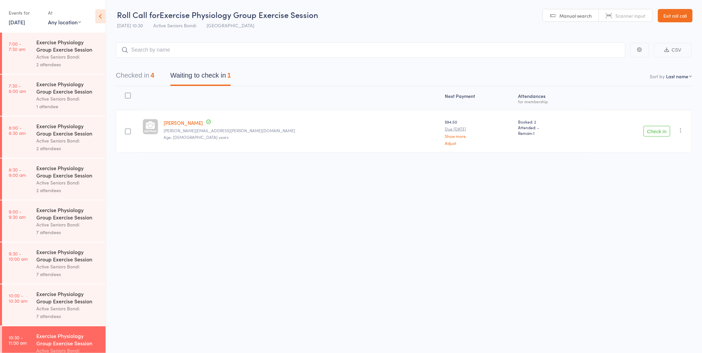
click at [142, 77] on button "Checked in 4" at bounding box center [135, 77] width 38 height 18
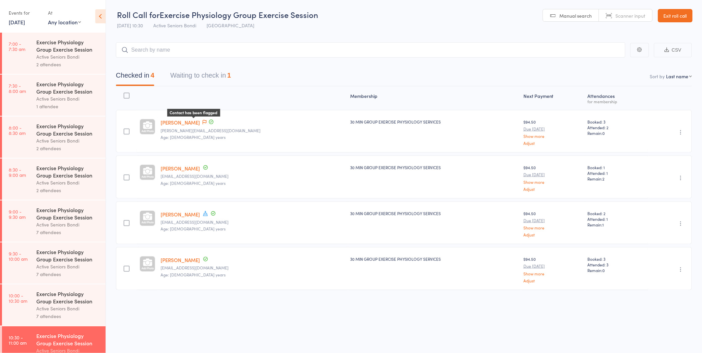
click at [202, 120] on icon at bounding box center [204, 122] width 4 height 5
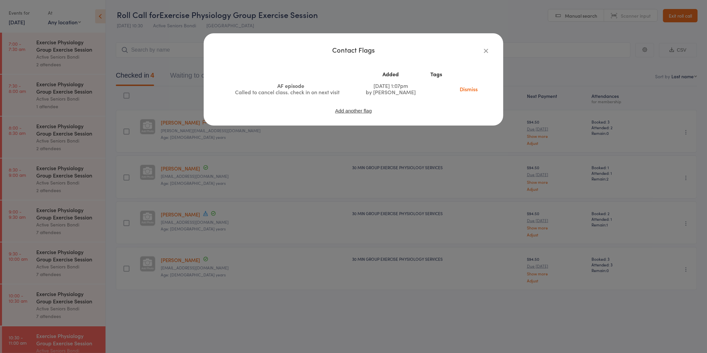
click at [175, 89] on div "Contact Flags Added Tags AF episode Called to cancel class. check in on next vi…" at bounding box center [353, 176] width 707 height 353
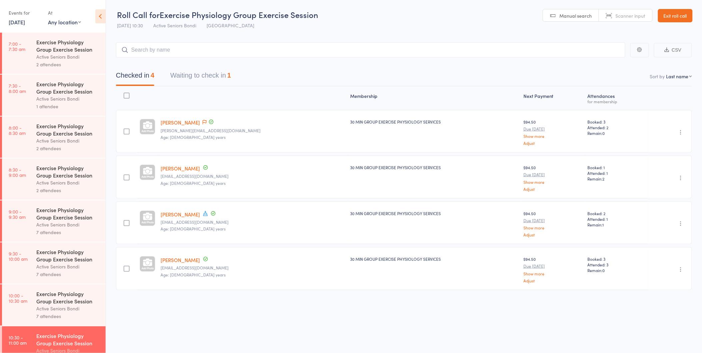
click at [671, 13] on link "Exit roll call" at bounding box center [675, 15] width 35 height 13
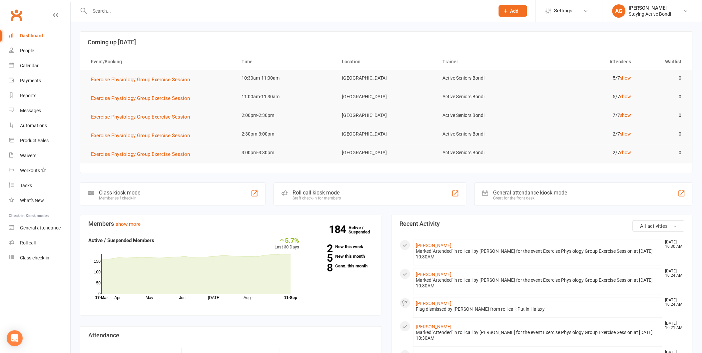
click at [118, 14] on input "text" at bounding box center [289, 10] width 402 height 9
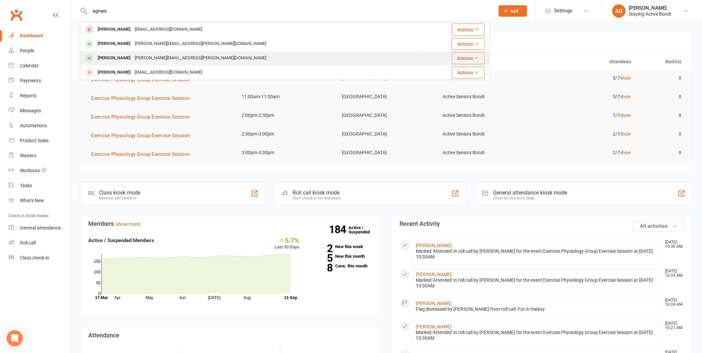
type input "agnwe"
click at [132, 57] on div "[PERSON_NAME]" at bounding box center [114, 58] width 37 height 10
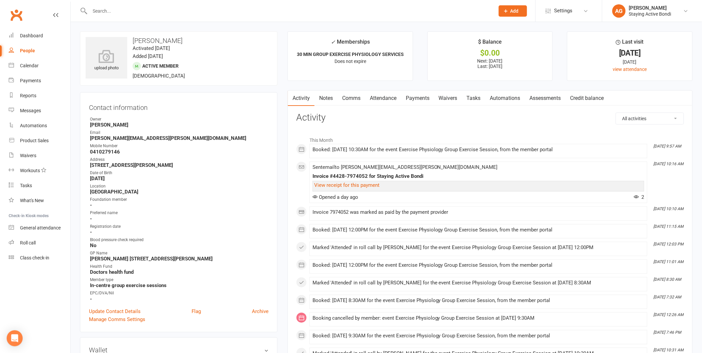
click at [332, 98] on link "Notes" at bounding box center [325, 98] width 23 height 15
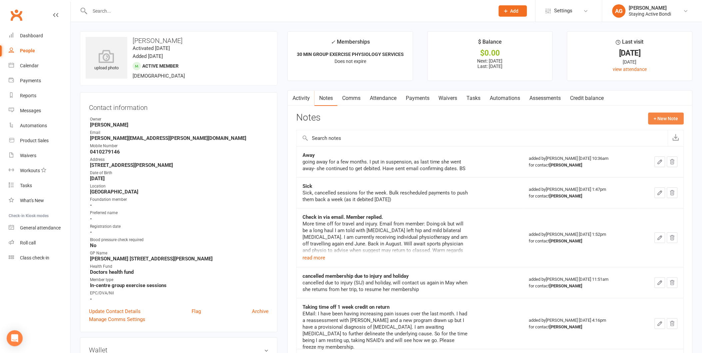
click at [671, 117] on button "+ New Note" at bounding box center [666, 119] width 36 height 12
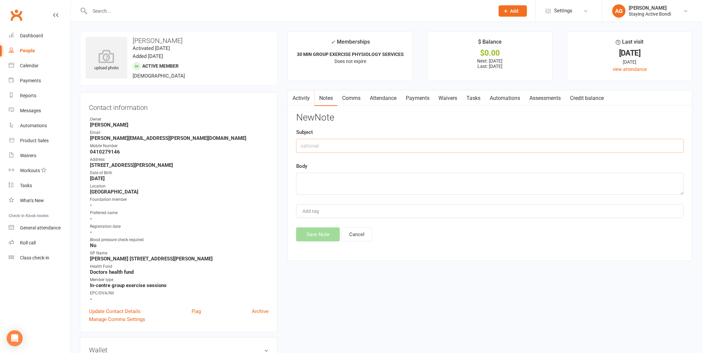
click at [346, 153] on input "text" at bounding box center [490, 146] width 388 height 14
type input "Right leg giving way in single leg stand"
click at [337, 189] on textarea at bounding box center [490, 184] width 388 height 22
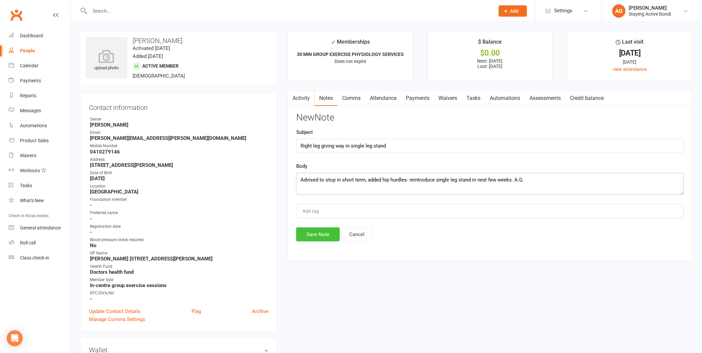
type textarea "Advised to stop in short term, added hip hurdles- reintroduce single leg stand …"
click at [322, 241] on button "Save Note" at bounding box center [318, 234] width 44 height 14
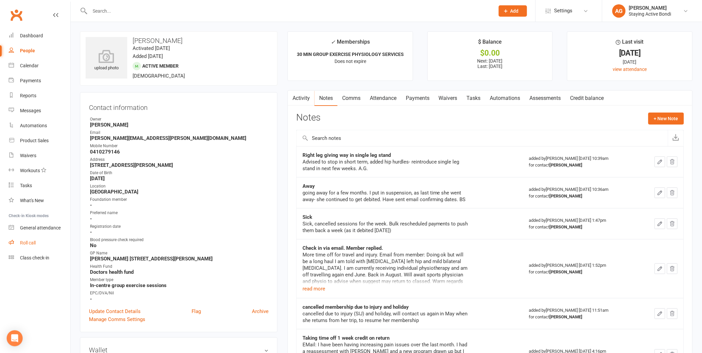
click at [56, 241] on link "Roll call" at bounding box center [40, 242] width 62 height 15
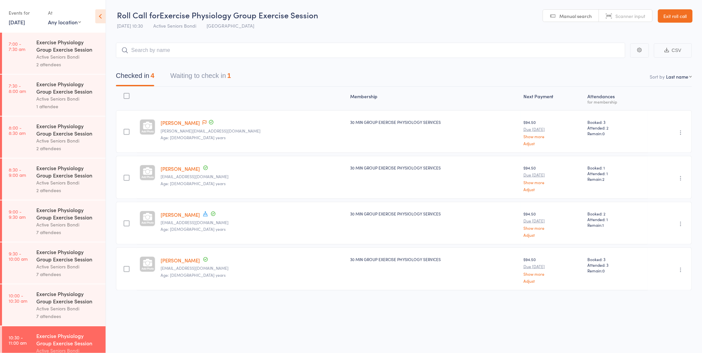
click at [189, 76] on button "Waiting to check in 1" at bounding box center [200, 78] width 61 height 18
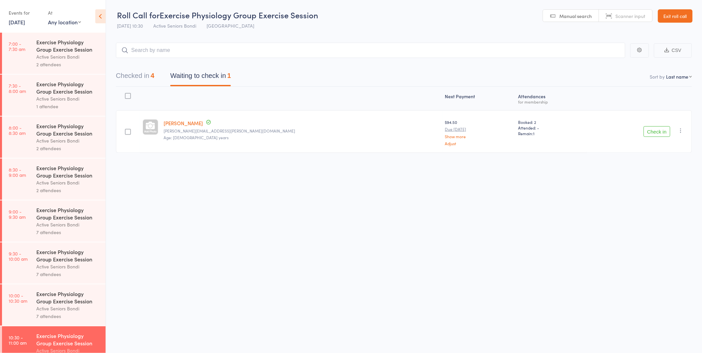
click at [656, 127] on button "Check in" at bounding box center [656, 131] width 27 height 11
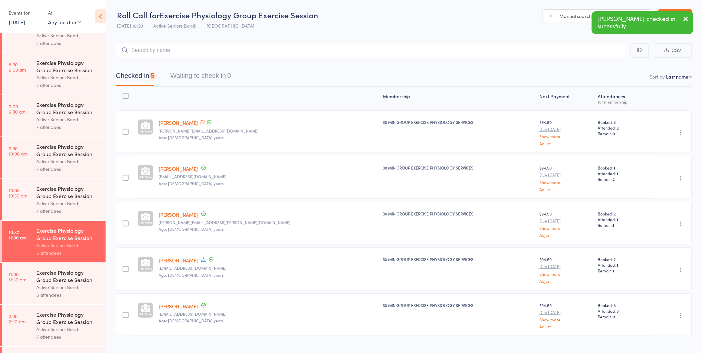
scroll to position [185, 0]
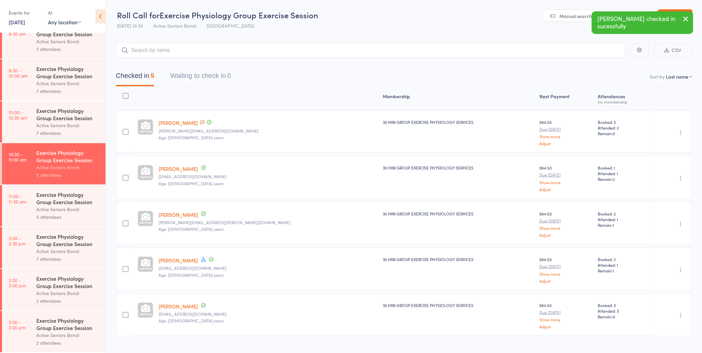
click at [35, 210] on link "11:00 - 11:30 am Exercise Physiology Group Exercise Session Active Seniors Bond…" at bounding box center [54, 205] width 104 height 41
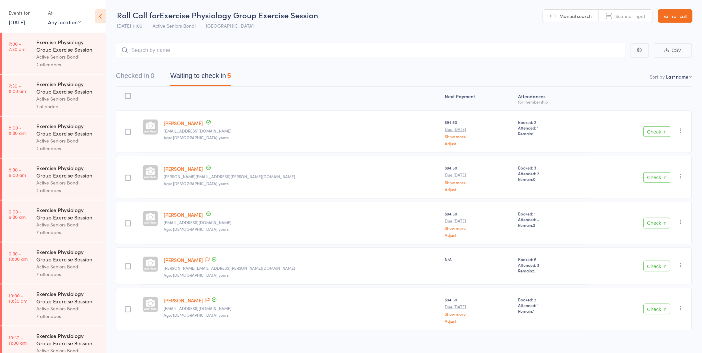
click at [659, 312] on button "Check in" at bounding box center [656, 309] width 27 height 11
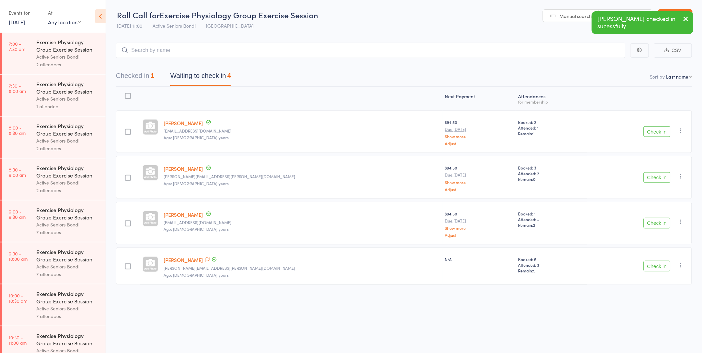
click at [138, 77] on button "Checked in 1" at bounding box center [135, 78] width 38 height 18
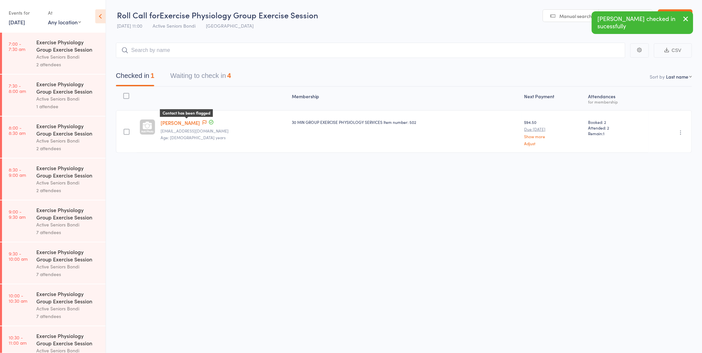
click at [202, 124] on icon at bounding box center [204, 122] width 4 height 5
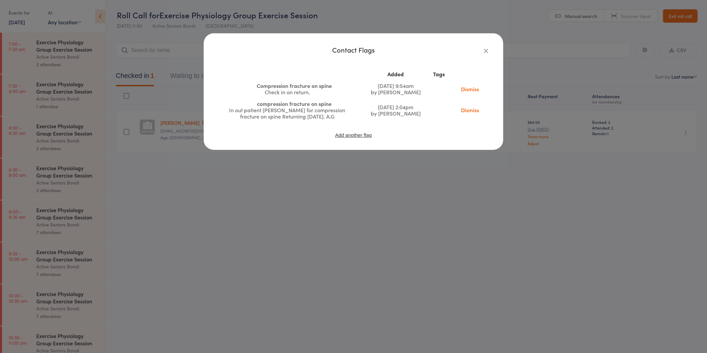
click at [194, 168] on div "Contact Flags Added Tags Compression fracture on spine Check in on return. Jul …" at bounding box center [353, 176] width 707 height 353
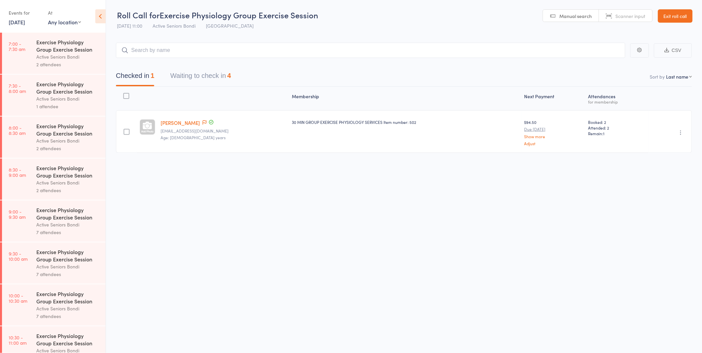
click at [212, 86] on button "Waiting to check in 4" at bounding box center [200, 78] width 61 height 18
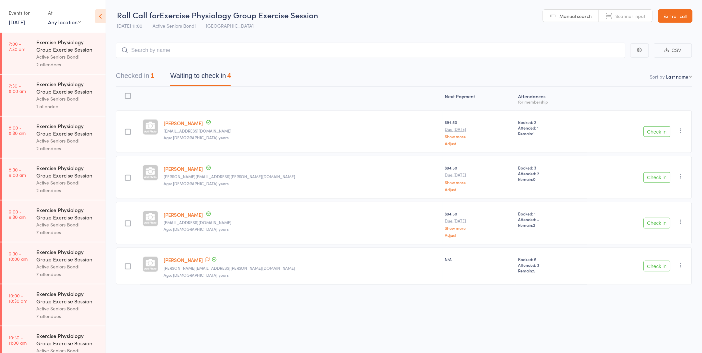
click at [187, 120] on link "Catherine Edelstein" at bounding box center [183, 123] width 39 height 7
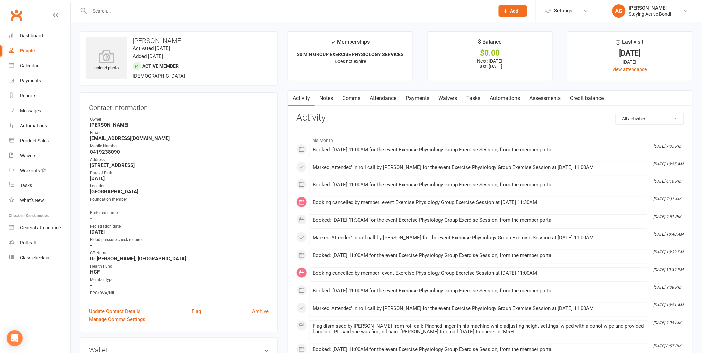
click at [334, 94] on link "Notes" at bounding box center [325, 98] width 23 height 15
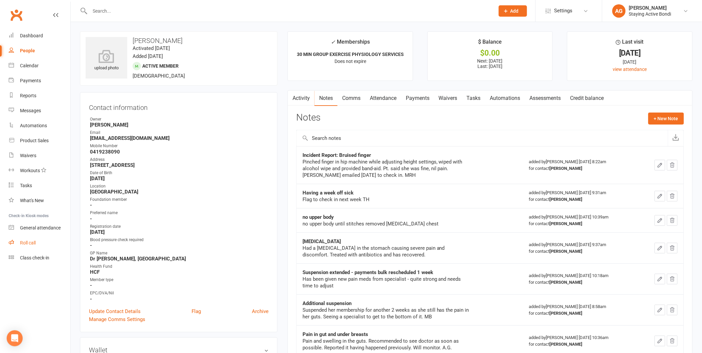
click at [34, 240] on div "Roll call" at bounding box center [28, 242] width 16 height 5
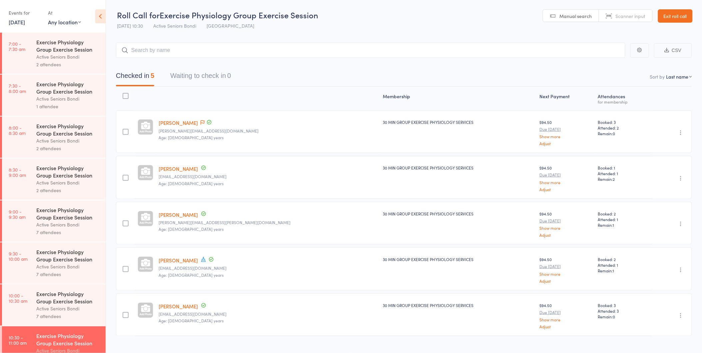
click at [177, 166] on link "[PERSON_NAME]" at bounding box center [178, 168] width 39 height 7
click at [189, 213] on link "[PERSON_NAME]" at bounding box center [178, 214] width 39 height 7
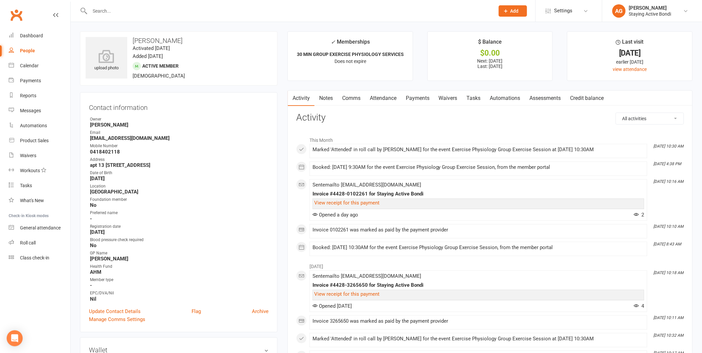
click at [322, 95] on link "Notes" at bounding box center [325, 98] width 23 height 15
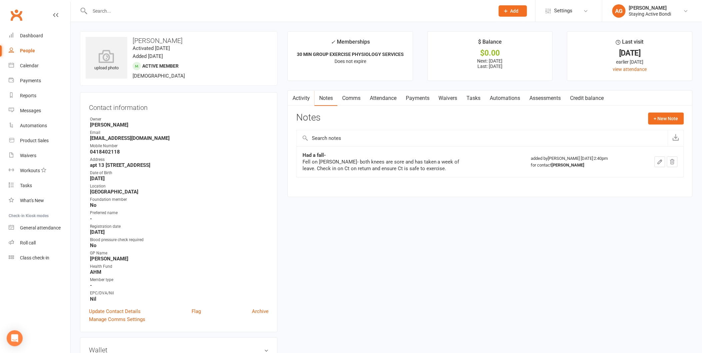
click at [669, 110] on div "Activity Notes Comms Attendance Payments Waivers Tasks Automations Assessments …" at bounding box center [489, 143] width 405 height 107
click at [669, 117] on button "+ New Note" at bounding box center [666, 119] width 36 height 12
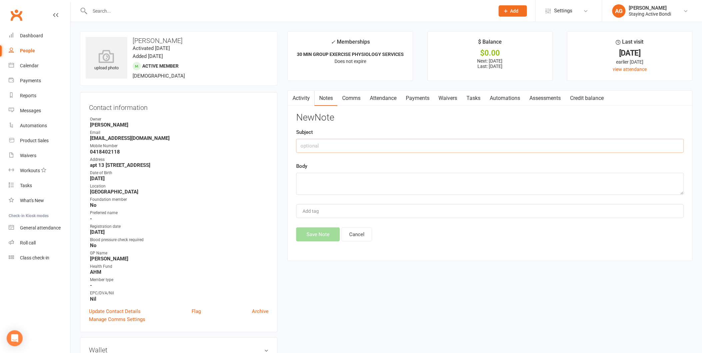
click at [310, 147] on input "text" at bounding box center [490, 146] width 388 height 14
type input "Fall- tripped over dog"
click at [311, 176] on textarea at bounding box center [490, 184] width 388 height 22
click at [425, 181] on textarea "Sudden movement of dog across body while on lead." at bounding box center [490, 184] width 388 height 22
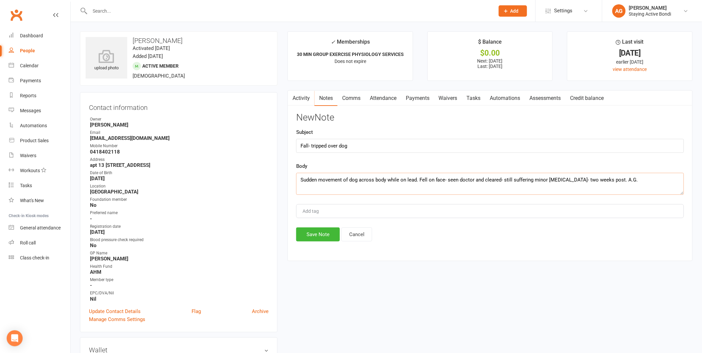
type textarea "Sudden movement of dog across body while on lead. Fell on face- seen doctor and…"
click at [302, 237] on button "Save Note" at bounding box center [318, 234] width 44 height 14
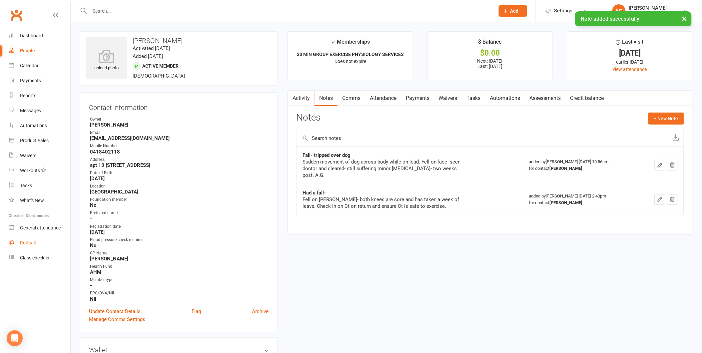
click at [21, 244] on div "Roll call" at bounding box center [28, 242] width 16 height 5
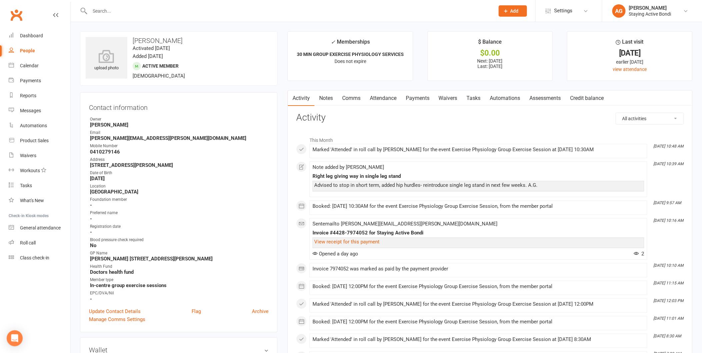
click at [325, 102] on link "Notes" at bounding box center [325, 98] width 23 height 15
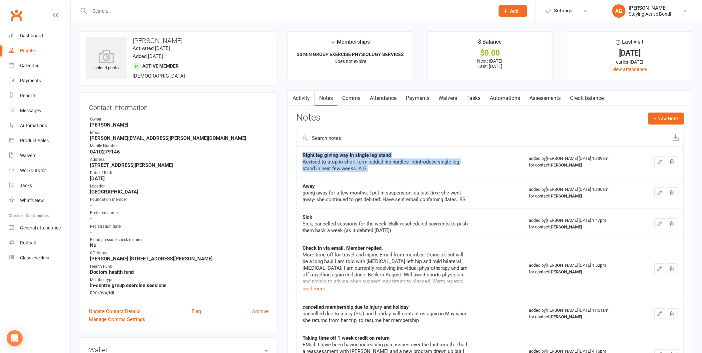
drag, startPoint x: 371, startPoint y: 166, endPoint x: 301, endPoint y: 153, distance: 71.0
click at [301, 153] on td "Right leg giving way in single leg stand Advised to stop in short term, added h…" at bounding box center [409, 161] width 226 height 31
copy div "Right leg giving way in single leg stand Advised to stop in short term, added h…"
click at [192, 312] on link "Flag" at bounding box center [195, 311] width 9 height 8
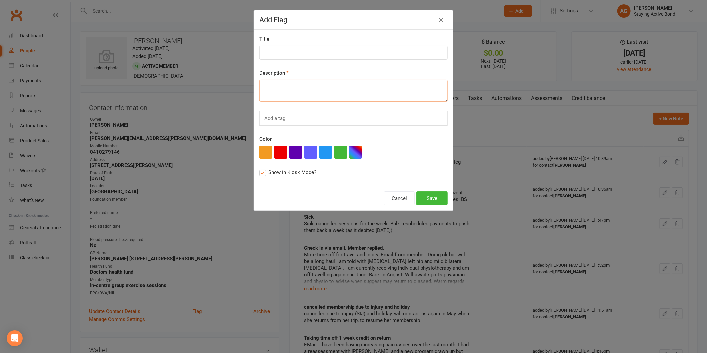
click at [280, 84] on textarea at bounding box center [353, 91] width 188 height 22
paste textarea "Right leg giving way in single leg stand Advised to stop in short term, added h…"
drag, startPoint x: 345, startPoint y: 87, endPoint x: 334, endPoint y: 88, distance: 11.7
click at [334, 88] on textarea "Right leg giving way in single leg stand Advised to stop in short term, added h…" at bounding box center [353, 91] width 188 height 22
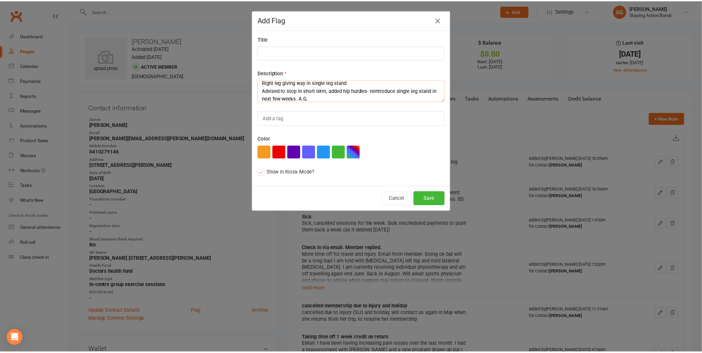
scroll to position [0, 0]
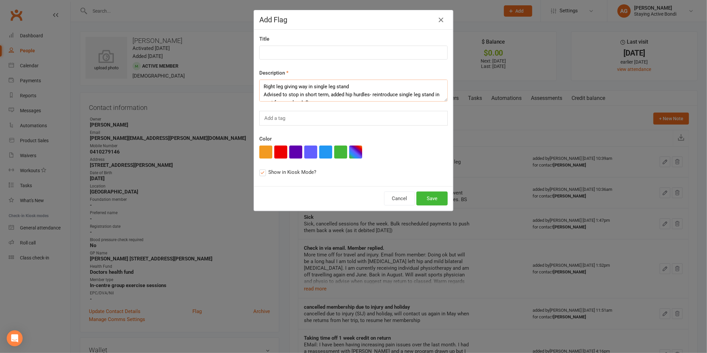
drag, startPoint x: 352, startPoint y: 82, endPoint x: 257, endPoint y: 84, distance: 94.9
click at [259, 84] on textarea "Right leg giving way in single leg stand Advised to stop in short term, added h…" at bounding box center [353, 91] width 188 height 22
type textarea "Advised to stop in short term, added hip hurdles- reintroduce single leg stand …"
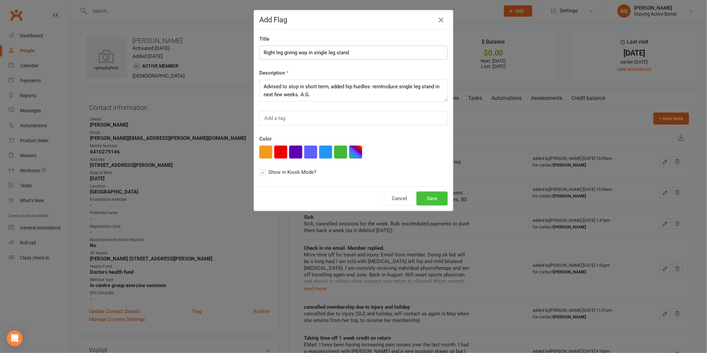
type input "Right leg giving way in single leg stand"
click at [438, 194] on button "Save" at bounding box center [432, 198] width 31 height 14
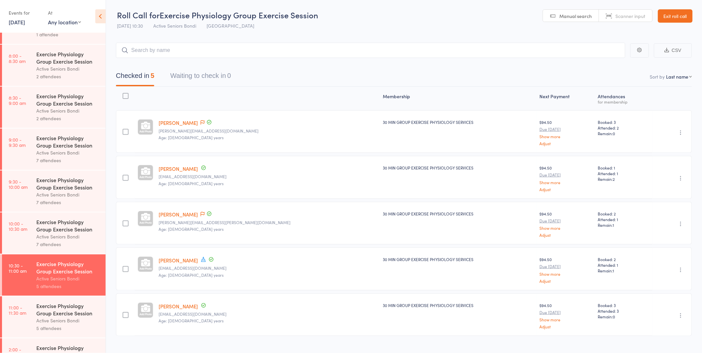
scroll to position [111, 0]
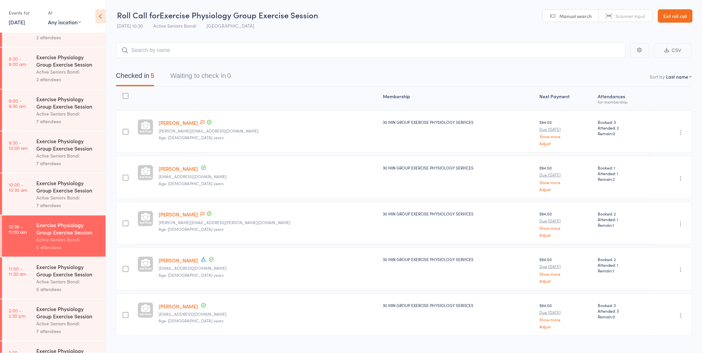
click at [11, 266] on time "11:00 - 11:30 am" at bounding box center [18, 271] width 18 height 11
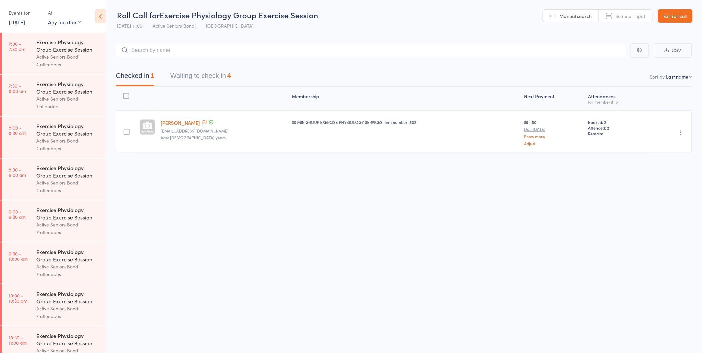
click at [192, 86] on div "Checked in 1 Waiting to check in 4" at bounding box center [404, 72] width 576 height 29
click at [192, 85] on button "Waiting to check in 4" at bounding box center [200, 78] width 61 height 18
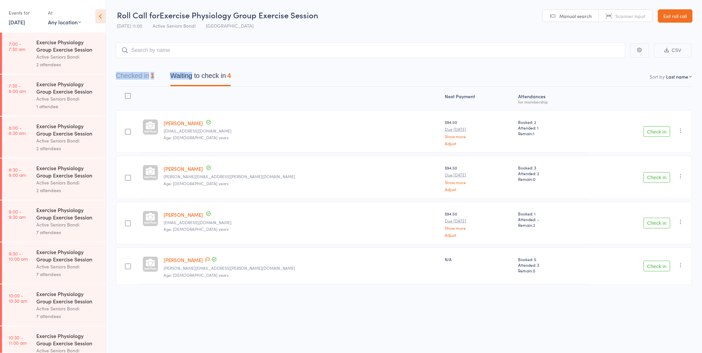
click at [662, 135] on button "Check in" at bounding box center [656, 131] width 27 height 11
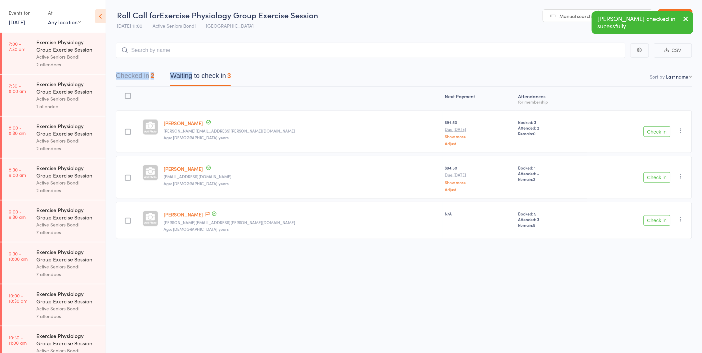
click at [658, 173] on button "Check in" at bounding box center [656, 177] width 27 height 11
click at [658, 173] on button "Check in" at bounding box center [656, 174] width 27 height 11
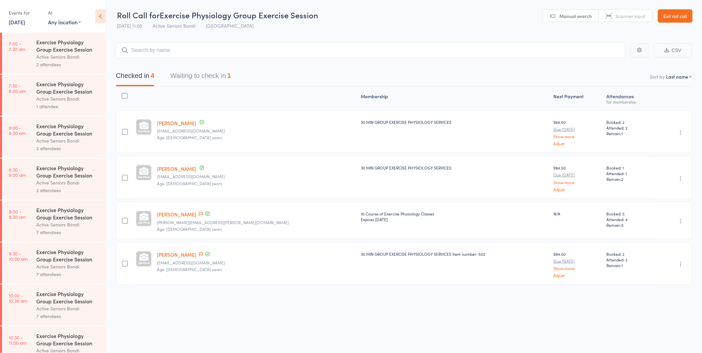
click at [214, 72] on button "Waiting to check in 1" at bounding box center [200, 78] width 61 height 18
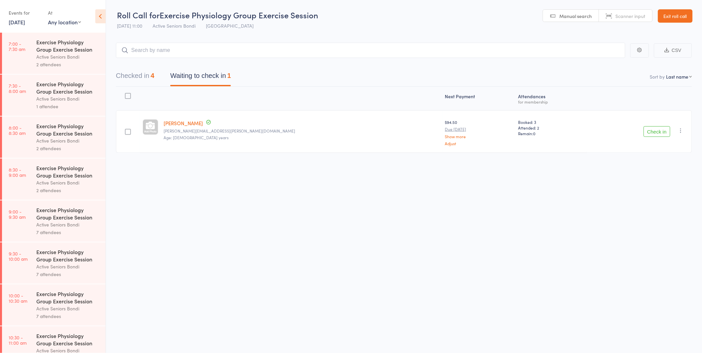
click at [660, 132] on button "Check in" at bounding box center [656, 131] width 27 height 11
click at [138, 76] on button "Checked in 4" at bounding box center [135, 78] width 38 height 18
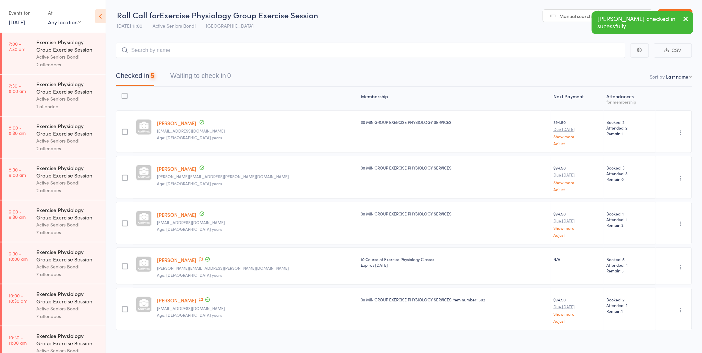
scroll to position [185, 0]
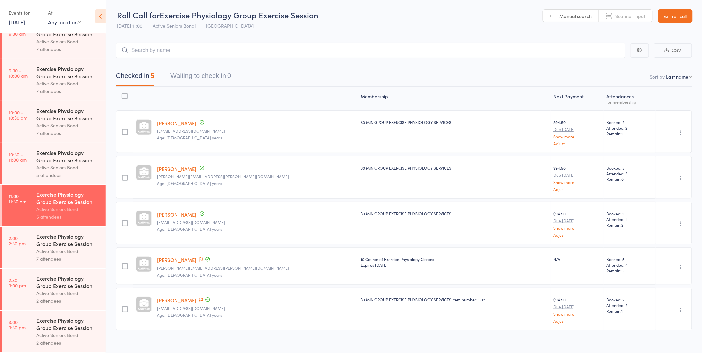
click at [684, 12] on link "Exit roll call" at bounding box center [675, 15] width 35 height 13
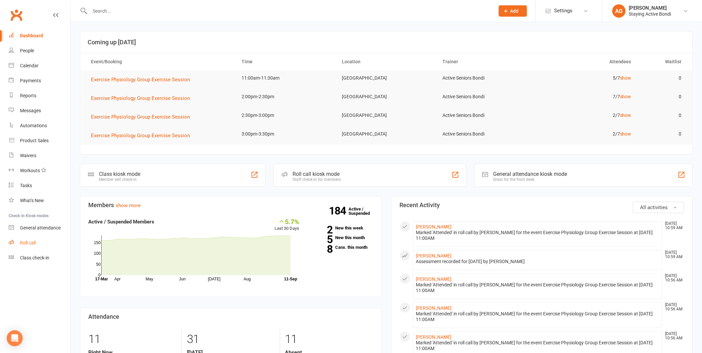
click at [15, 240] on link "Roll call" at bounding box center [40, 242] width 62 height 15
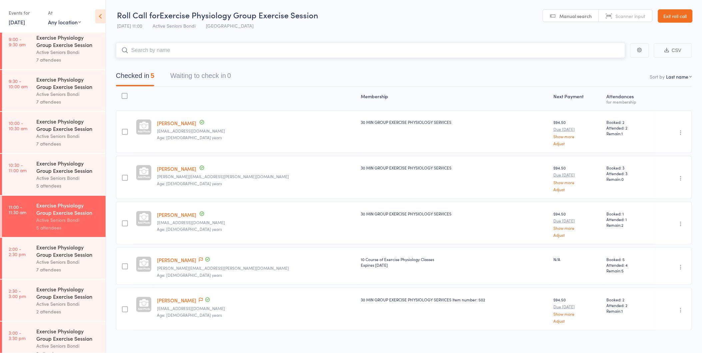
scroll to position [185, 0]
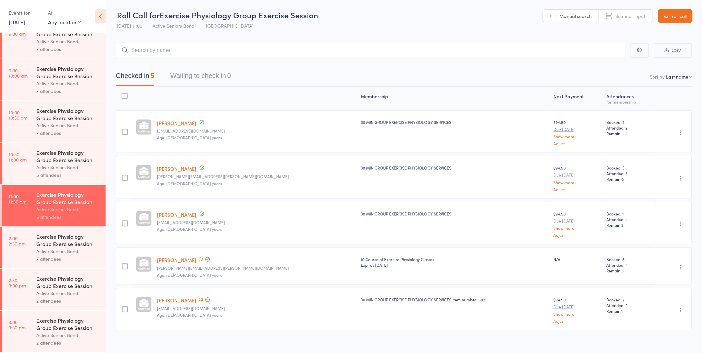
drag, startPoint x: 674, startPoint y: 11, endPoint x: 682, endPoint y: 11, distance: 8.3
click at [674, 11] on link "Exit roll call" at bounding box center [675, 15] width 35 height 13
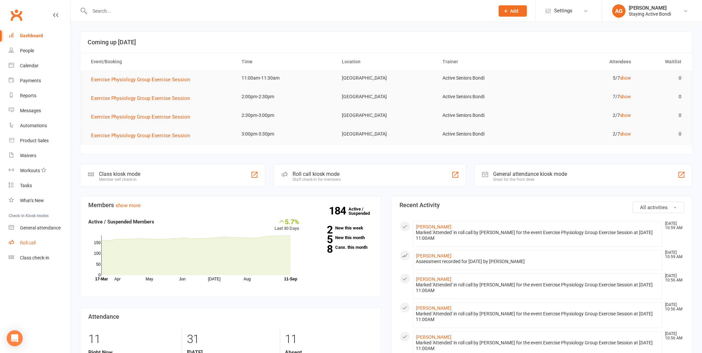
click at [46, 245] on link "Roll call" at bounding box center [40, 242] width 62 height 15
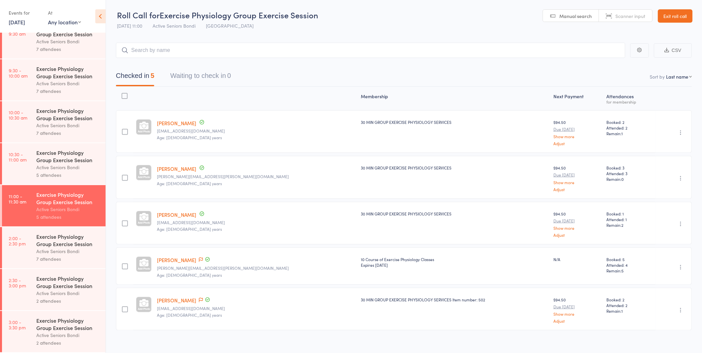
scroll to position [185, 0]
click at [82, 251] on div "Active Seniors Bondi" at bounding box center [68, 251] width 64 height 8
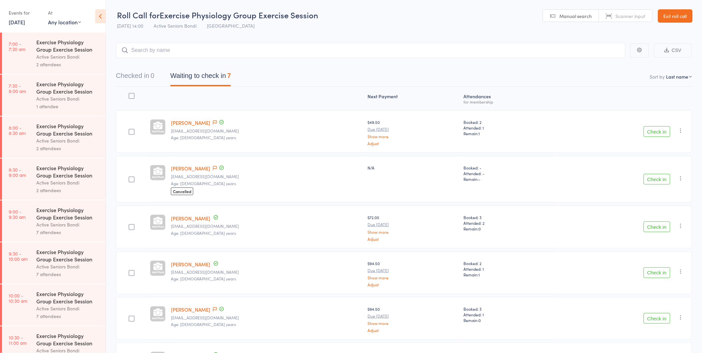
click at [177, 167] on link "[PERSON_NAME]" at bounding box center [190, 168] width 39 height 7
click at [177, 166] on link "[PERSON_NAME]" at bounding box center [190, 168] width 39 height 7
click at [182, 165] on link "[PERSON_NAME]" at bounding box center [190, 168] width 39 height 7
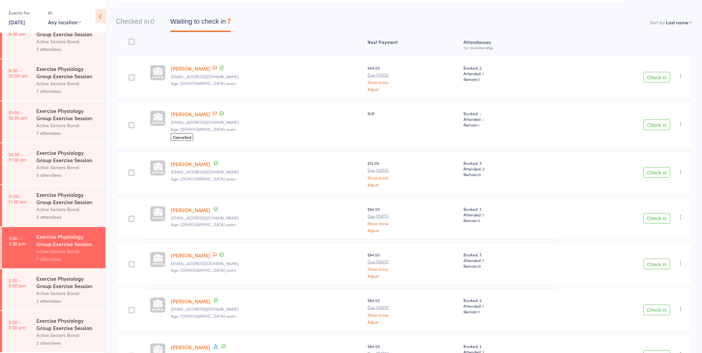
scroll to position [107, 0]
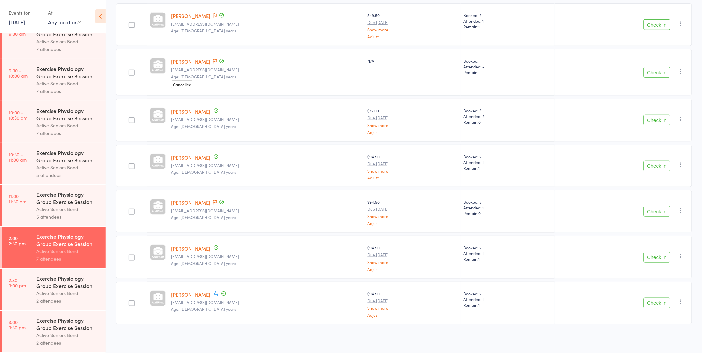
click at [72, 330] on div "Exercise Physiology Group Exercise Session" at bounding box center [68, 324] width 64 height 15
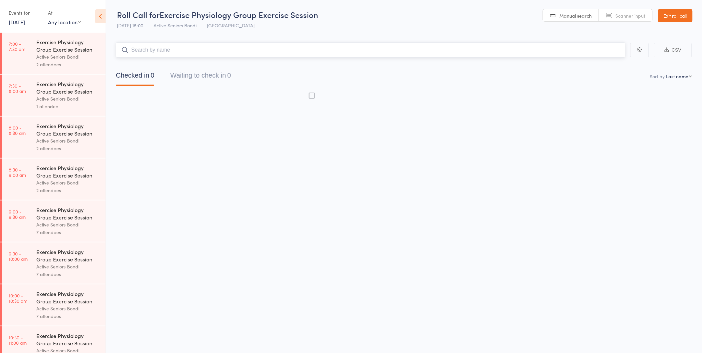
scroll to position [0, 0]
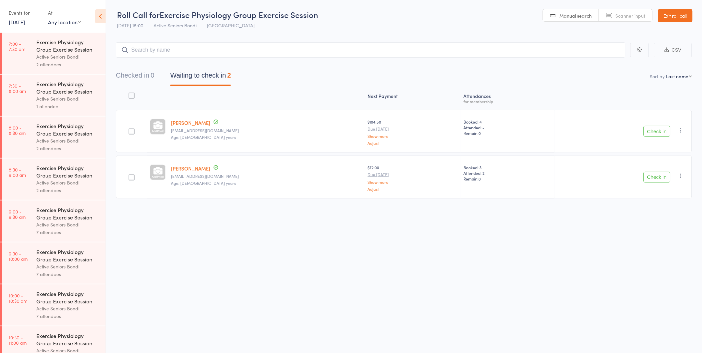
click at [10, 20] on link "11 Sep, 2025" at bounding box center [17, 21] width 16 height 7
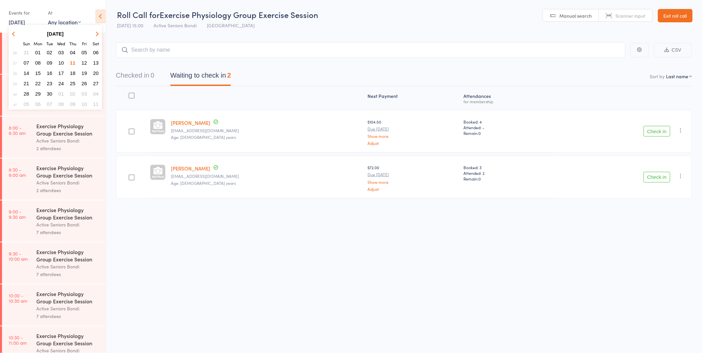
click at [82, 60] on span "12" at bounding box center [85, 63] width 6 height 6
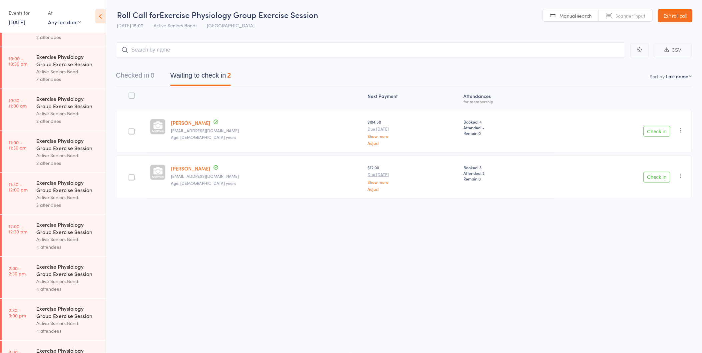
scroll to position [311, 0]
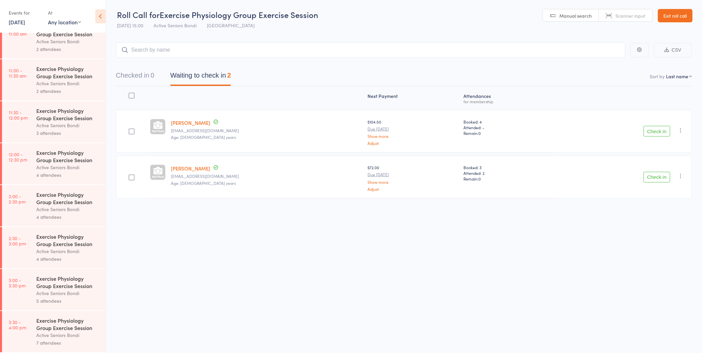
click at [63, 279] on div "Exercise Physiology Group Exercise Session" at bounding box center [68, 282] width 64 height 15
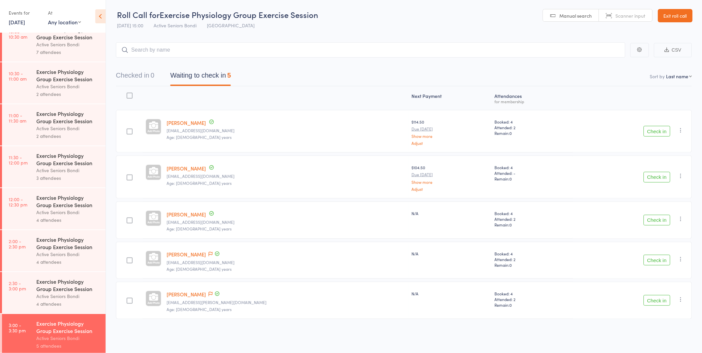
scroll to position [311, 0]
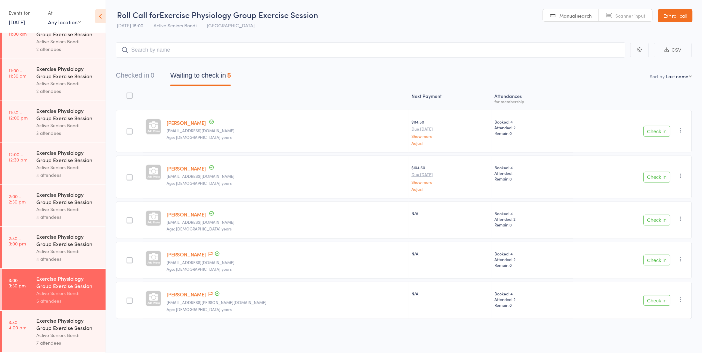
click at [74, 331] on div "Exercise Physiology Group Exercise Session" at bounding box center [68, 324] width 64 height 15
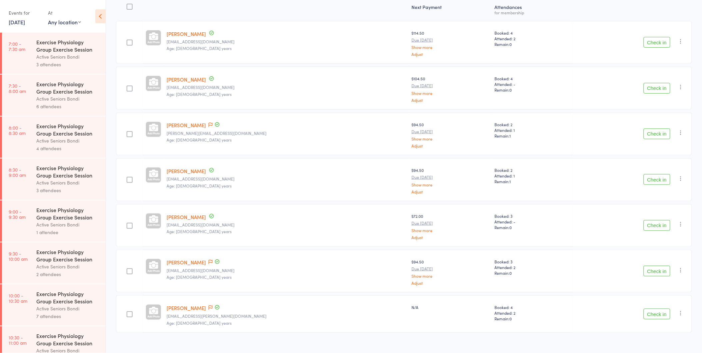
scroll to position [98, 0]
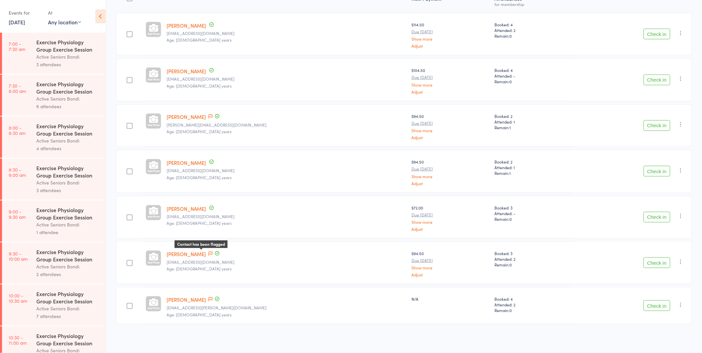
click at [208, 252] on icon at bounding box center [210, 253] width 4 height 5
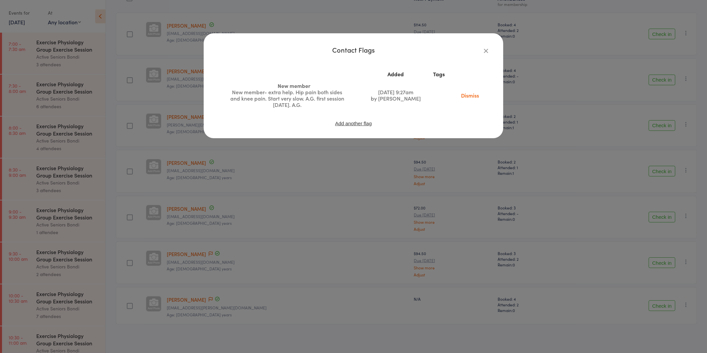
click at [205, 242] on div "Contact Flags Added Tags New member New member- extra help. Hip pain both sides…" at bounding box center [353, 176] width 707 height 353
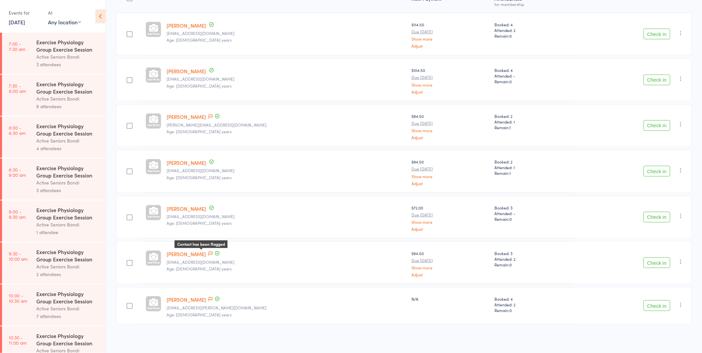
click at [208, 251] on icon at bounding box center [210, 253] width 4 height 5
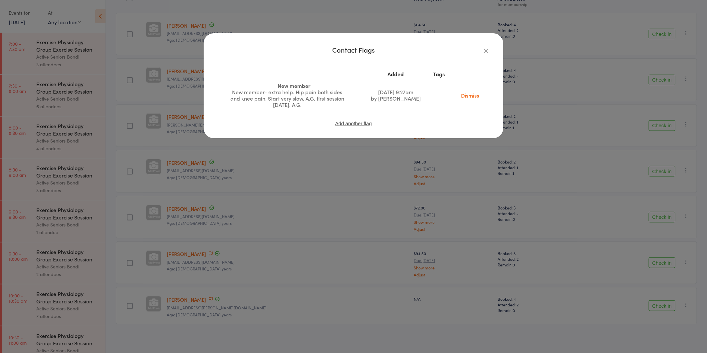
click at [189, 242] on div "Contact Flags Added Tags New member New member- extra help. Hip pain both sides…" at bounding box center [353, 176] width 707 height 353
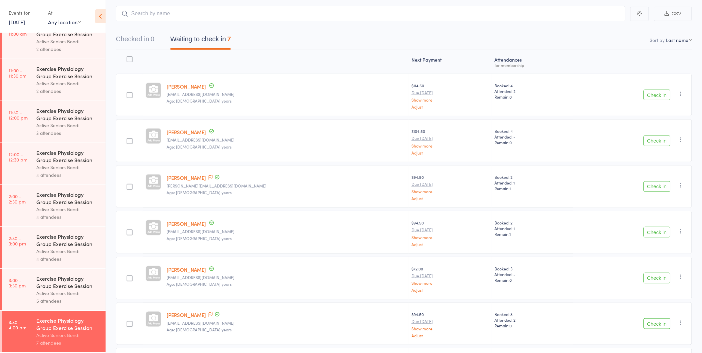
scroll to position [0, 0]
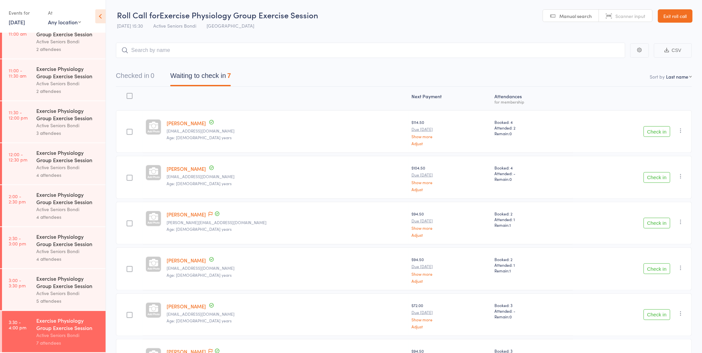
click at [679, 16] on link "Exit roll call" at bounding box center [675, 15] width 35 height 13
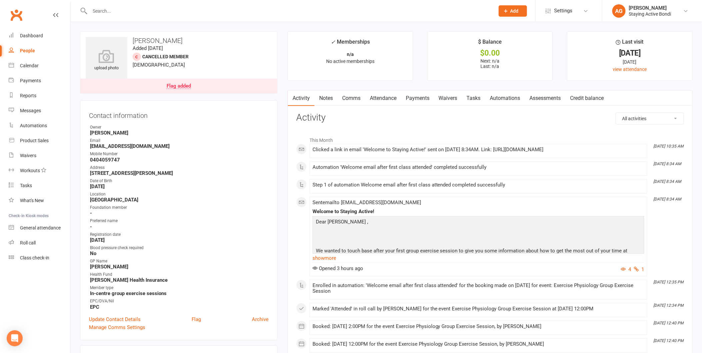
scroll to position [37, 0]
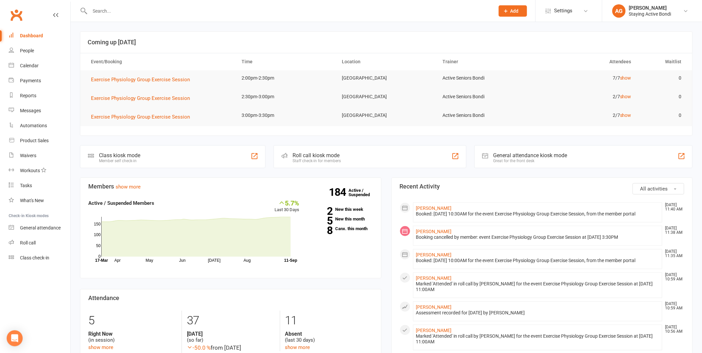
click at [117, 8] on input "text" at bounding box center [289, 10] width 402 height 9
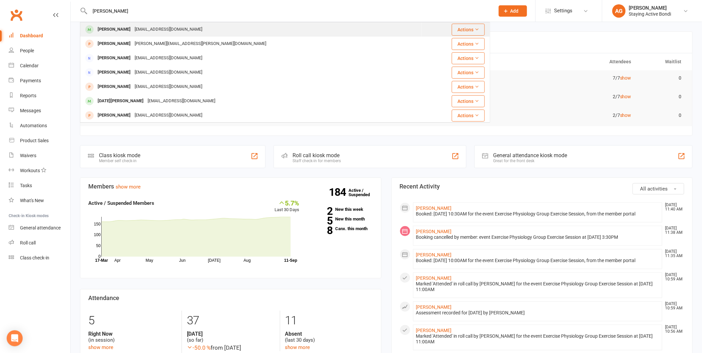
type input "[PERSON_NAME]"
click at [119, 25] on div "[PERSON_NAME]" at bounding box center [114, 30] width 37 height 10
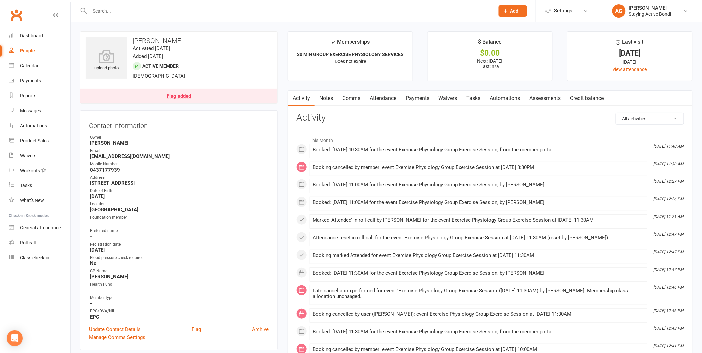
click at [386, 97] on link "Attendance" at bounding box center [383, 98] width 36 height 15
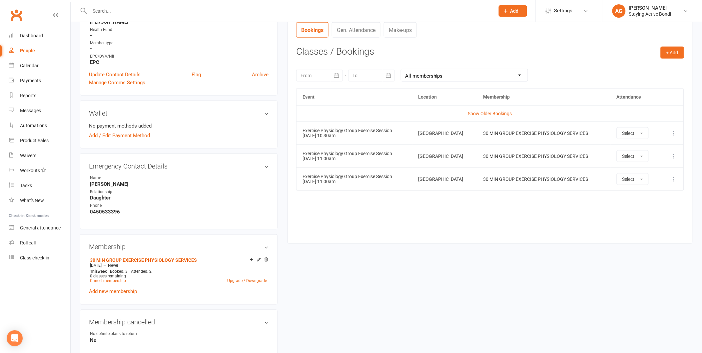
scroll to position [262, 0]
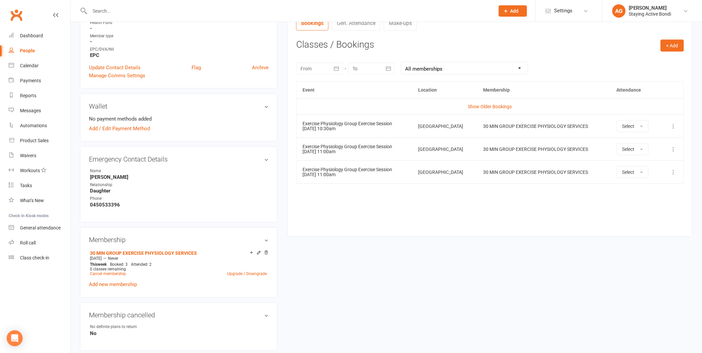
click at [674, 125] on icon at bounding box center [673, 126] width 7 height 7
click at [640, 165] on link "Remove booking" at bounding box center [644, 165] width 66 height 13
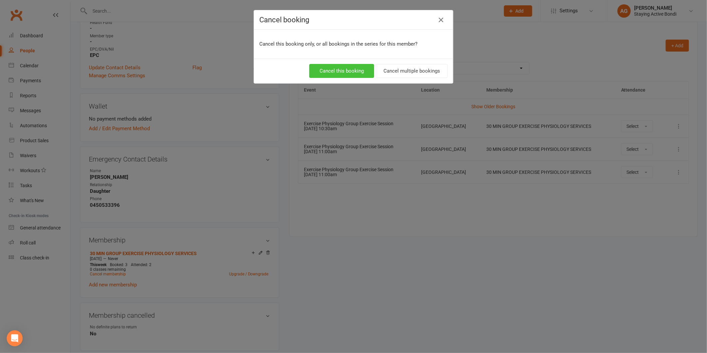
click at [353, 71] on button "Cancel this booking" at bounding box center [341, 71] width 65 height 14
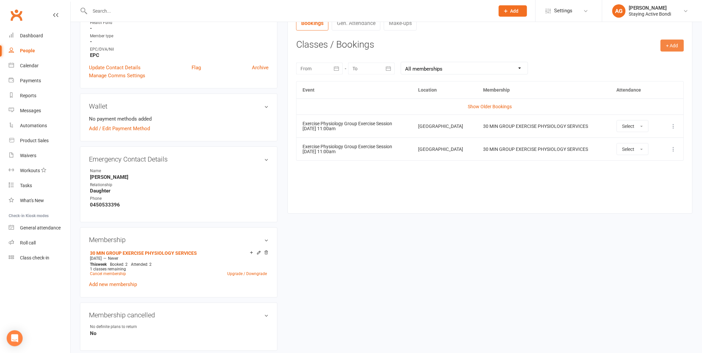
click at [669, 45] on button "+ Add" at bounding box center [671, 46] width 23 height 12
click at [636, 58] on link "Book Event" at bounding box center [650, 60] width 66 height 13
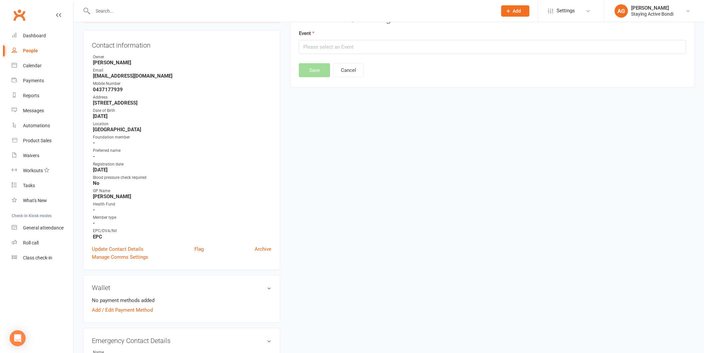
scroll to position [57, 0]
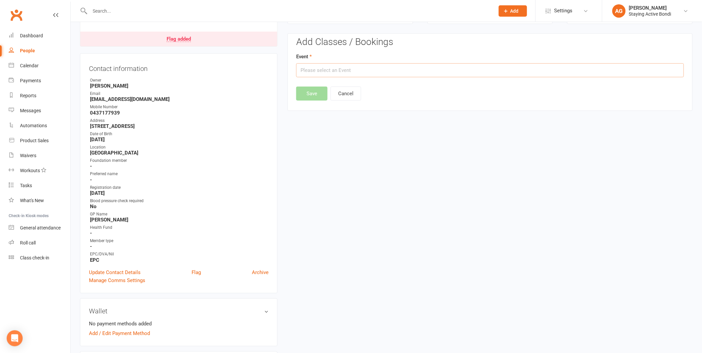
click at [308, 71] on input "text" at bounding box center [490, 70] width 388 height 14
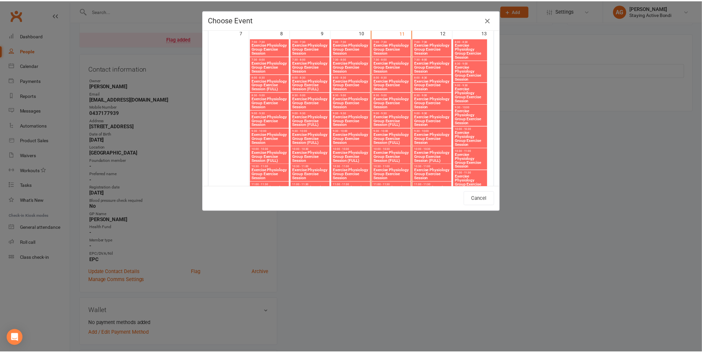
scroll to position [350, 0]
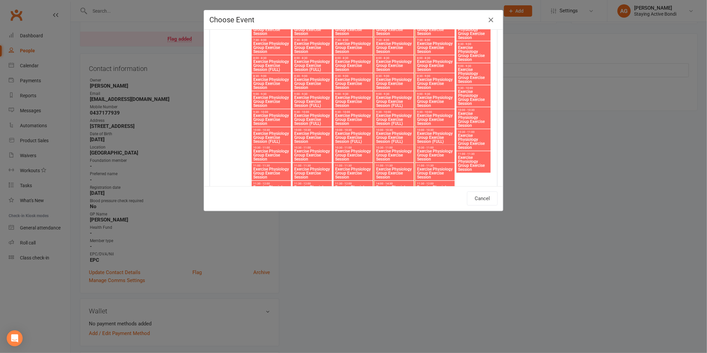
click at [432, 152] on span "Exercise Physiology Group Exercise Session" at bounding box center [435, 155] width 37 height 12
type input "Exercise Physiology Group Exercise Session - [DATE] 10:30:00 AM"
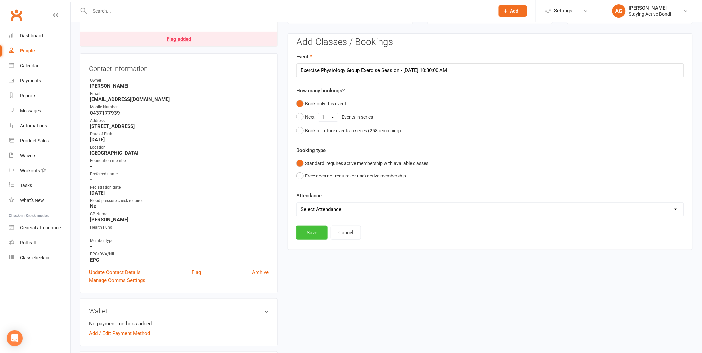
click at [313, 233] on button "Save" at bounding box center [311, 233] width 31 height 14
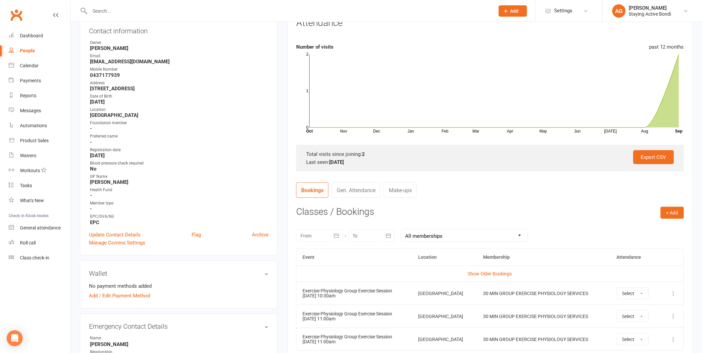
scroll to position [0, 0]
